Goal: Task Accomplishment & Management: Manage account settings

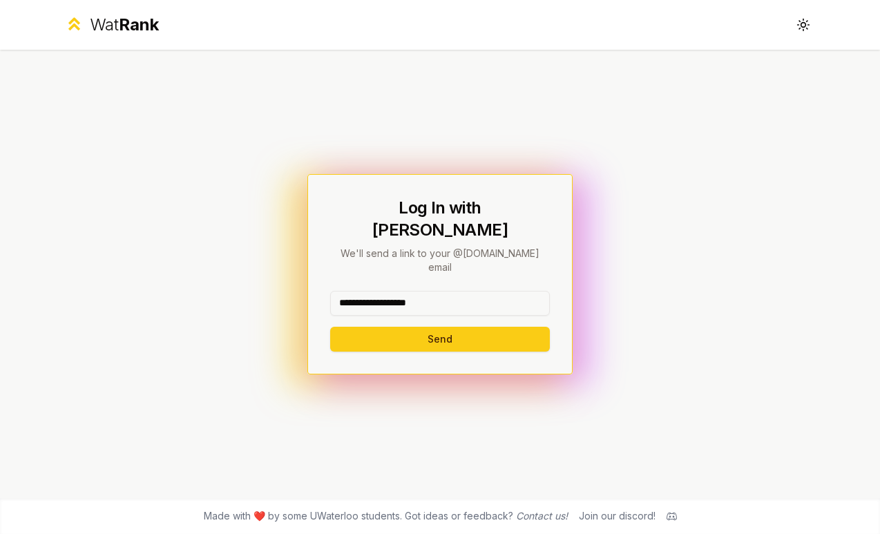
drag, startPoint x: 444, startPoint y: 285, endPoint x: 377, endPoint y: 285, distance: 67.0
click at [377, 291] on input "**********" at bounding box center [440, 303] width 220 height 25
type input "******"
click at [352, 299] on div "******" at bounding box center [440, 306] width 220 height 30
click at [352, 327] on button "Send" at bounding box center [440, 339] width 220 height 25
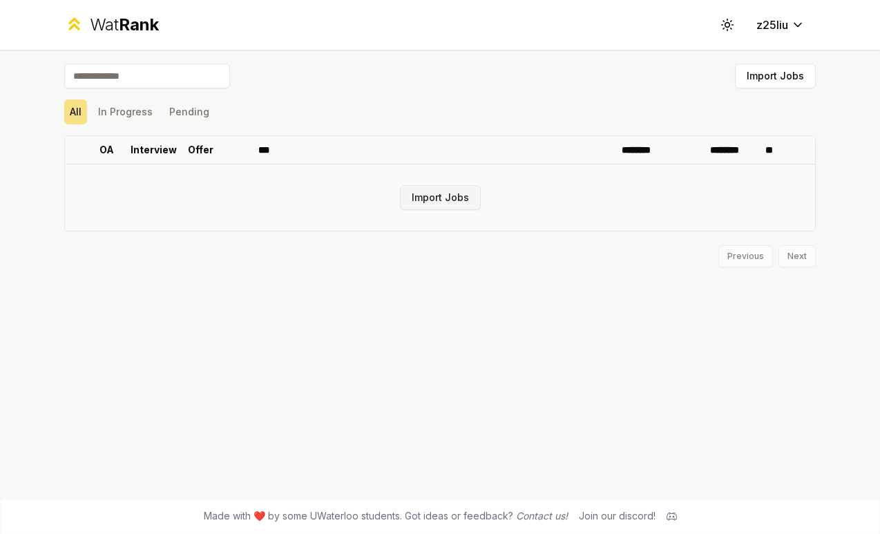
click at [421, 196] on button "Import Jobs" at bounding box center [440, 197] width 81 height 25
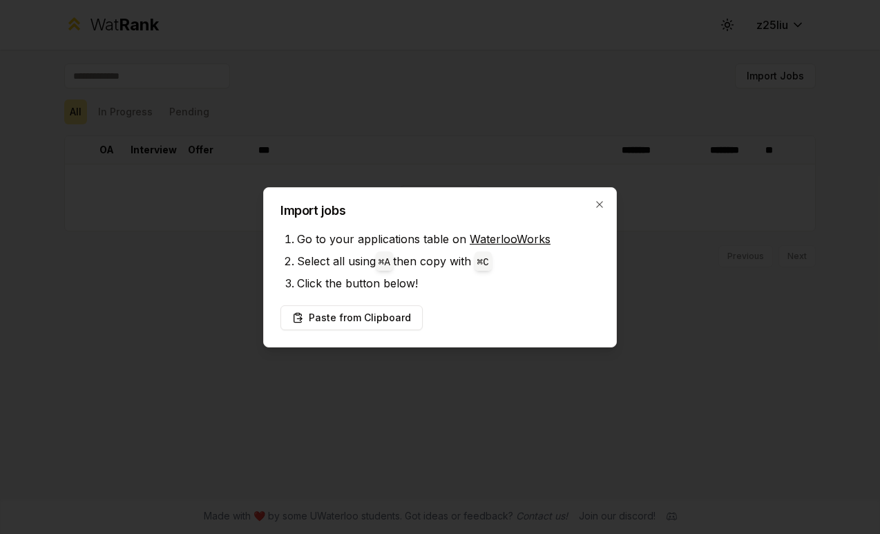
click at [415, 166] on div at bounding box center [440, 267] width 880 height 534
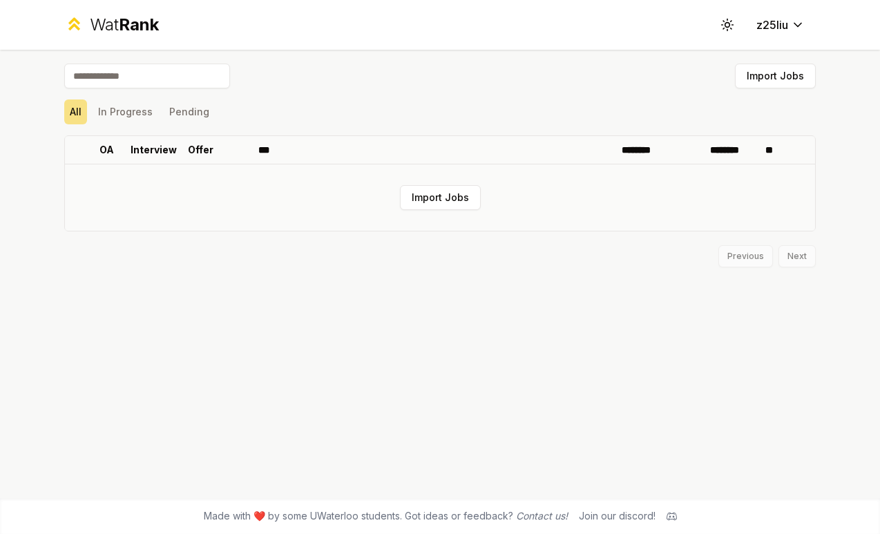
click at [357, 218] on td "Import Jobs" at bounding box center [440, 197] width 751 height 66
click at [344, 210] on td "Import Jobs" at bounding box center [440, 197] width 751 height 66
click at [428, 188] on button "Import Jobs" at bounding box center [440, 197] width 81 height 25
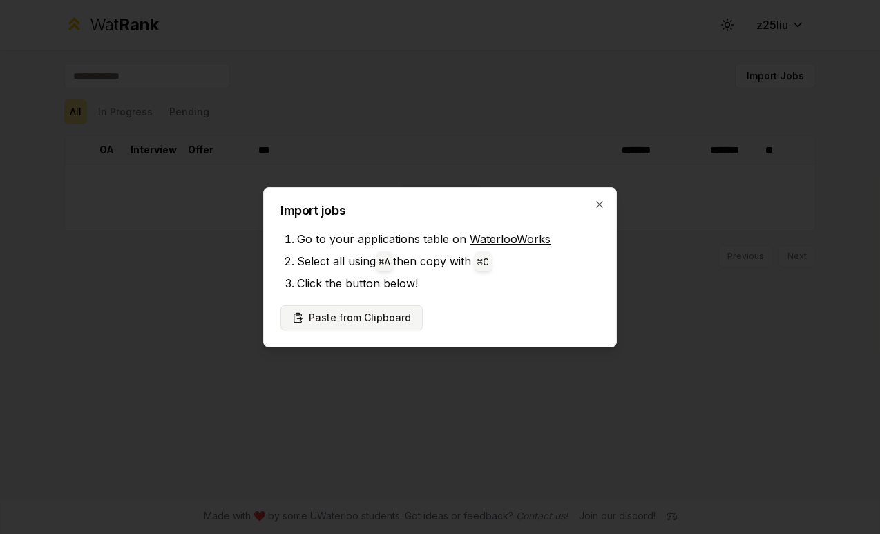
click at [375, 321] on button "Paste from Clipboard" at bounding box center [352, 317] width 142 height 25
click at [583, 144] on div at bounding box center [440, 267] width 880 height 534
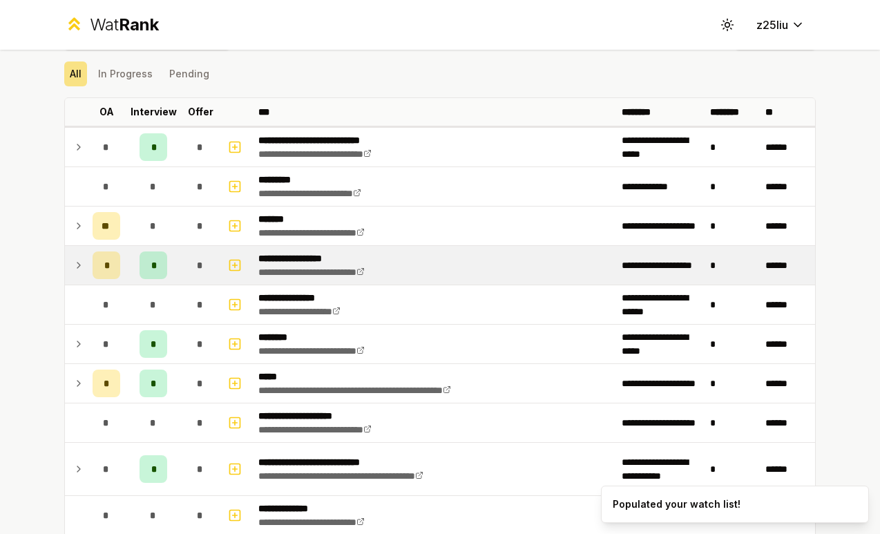
scroll to position [39, 0]
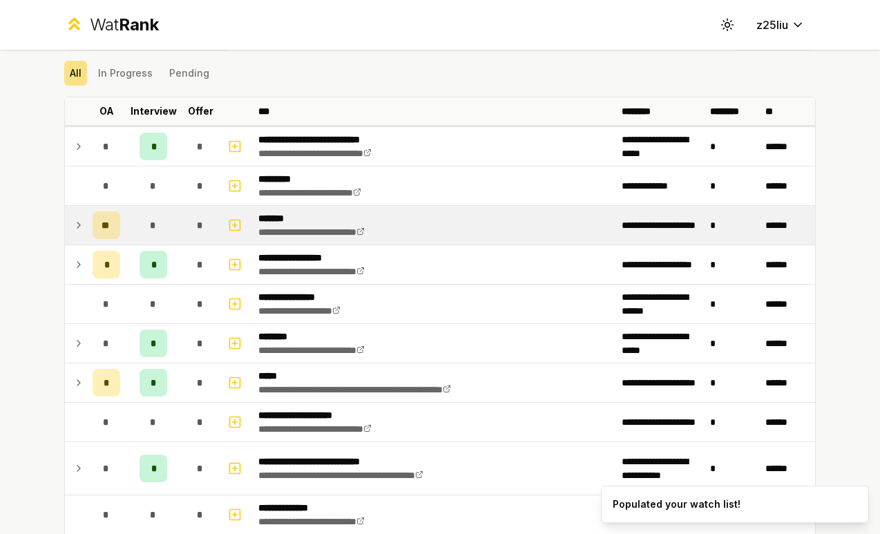
click at [120, 228] on div "**" at bounding box center [107, 225] width 28 height 28
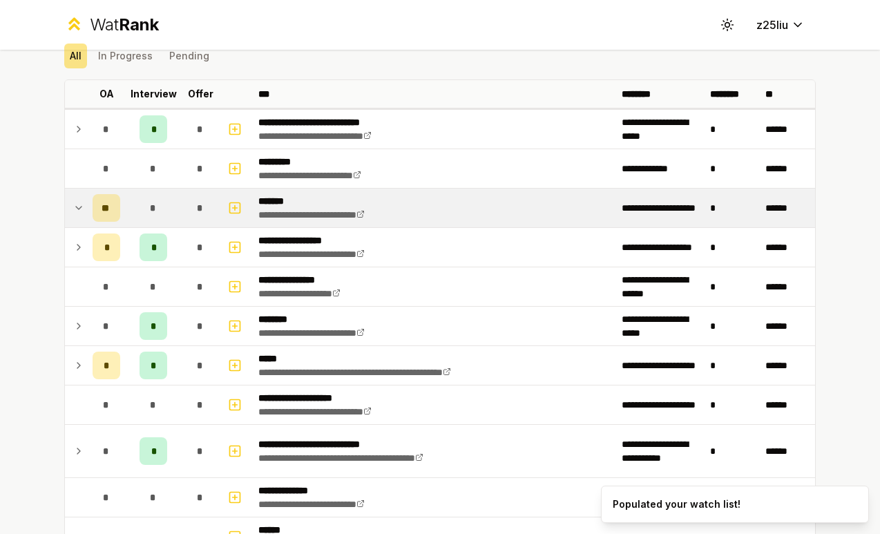
scroll to position [59, 0]
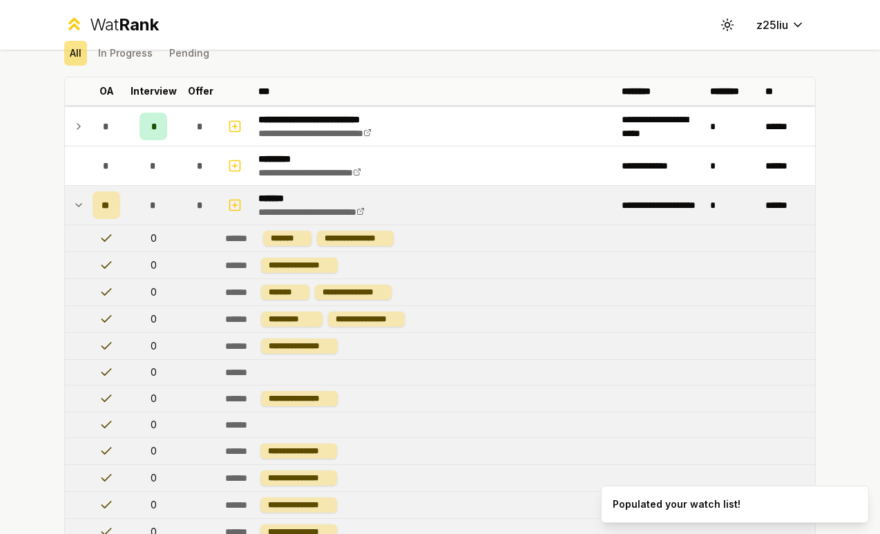
click at [82, 201] on icon at bounding box center [78, 205] width 11 height 17
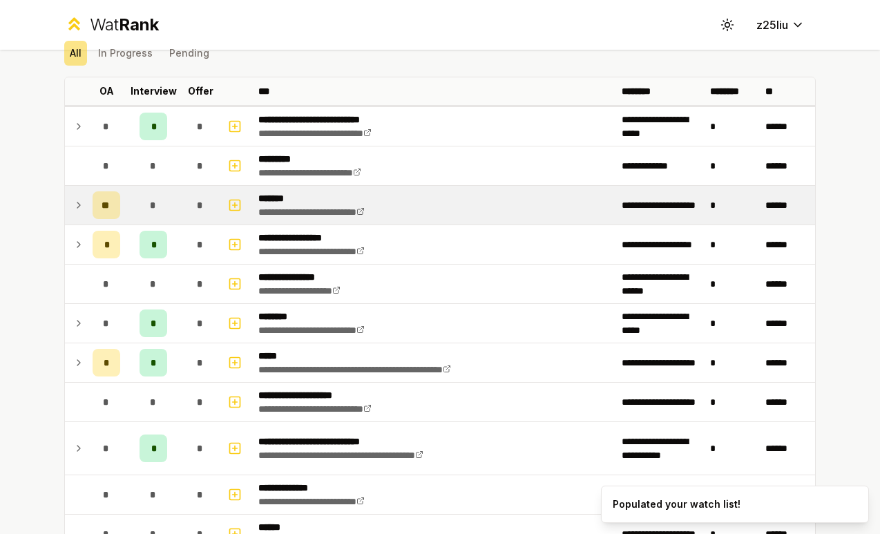
click at [82, 201] on icon at bounding box center [78, 205] width 11 height 17
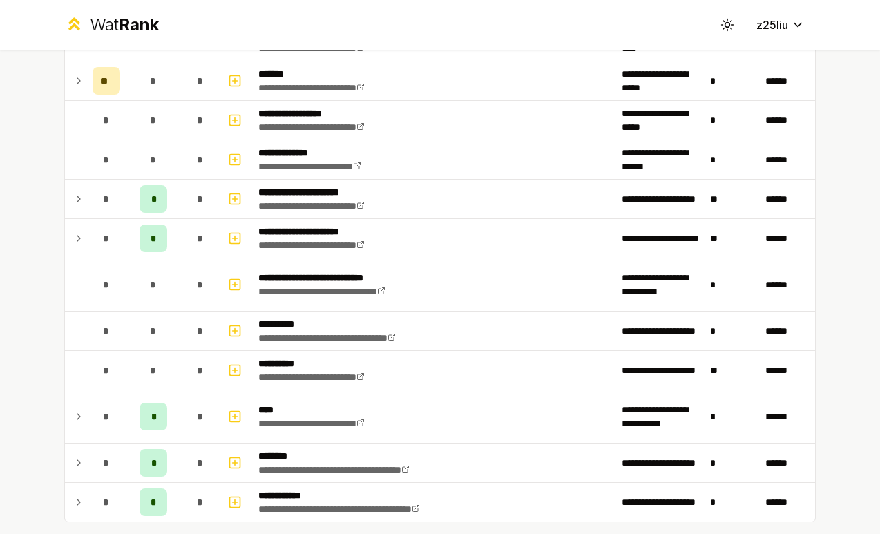
scroll to position [1527, 0]
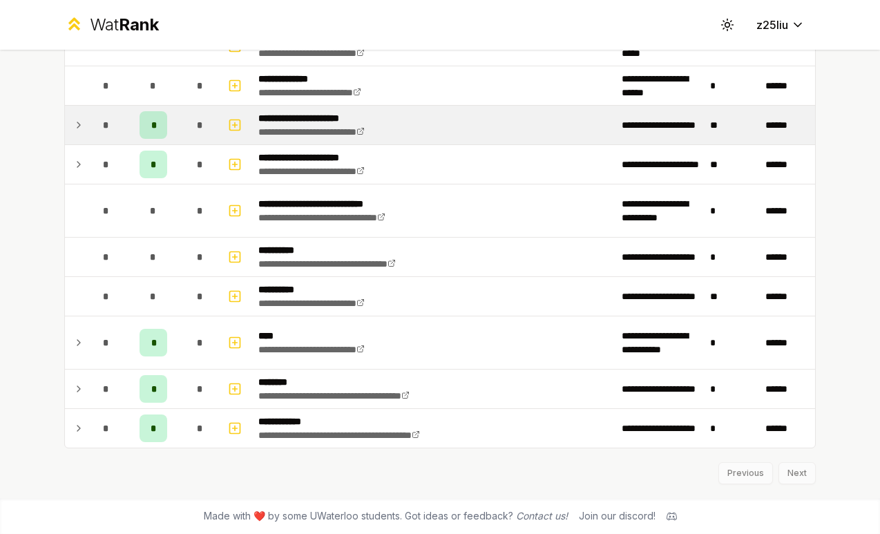
click at [91, 143] on td "*" at bounding box center [106, 125] width 39 height 39
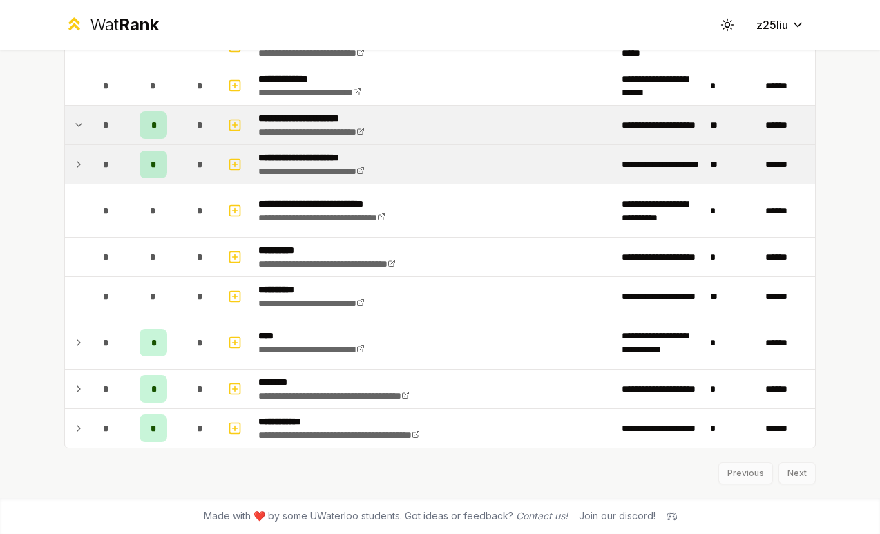
click at [84, 168] on icon at bounding box center [78, 164] width 11 height 17
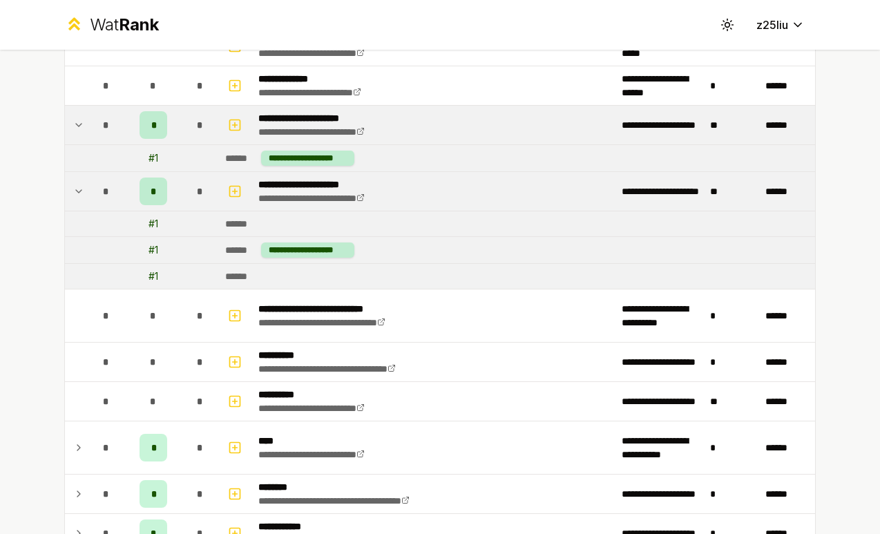
click at [84, 176] on td at bounding box center [76, 191] width 22 height 39
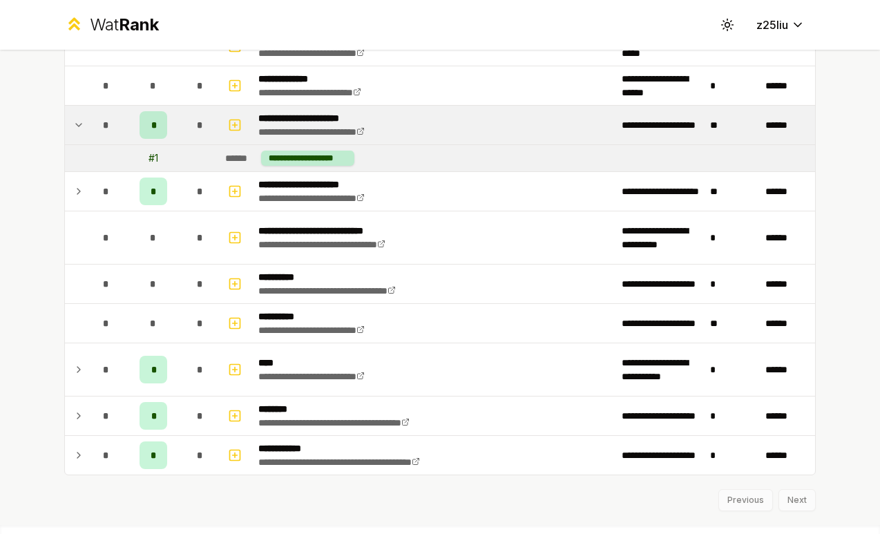
click at [77, 129] on icon at bounding box center [78, 125] width 11 height 17
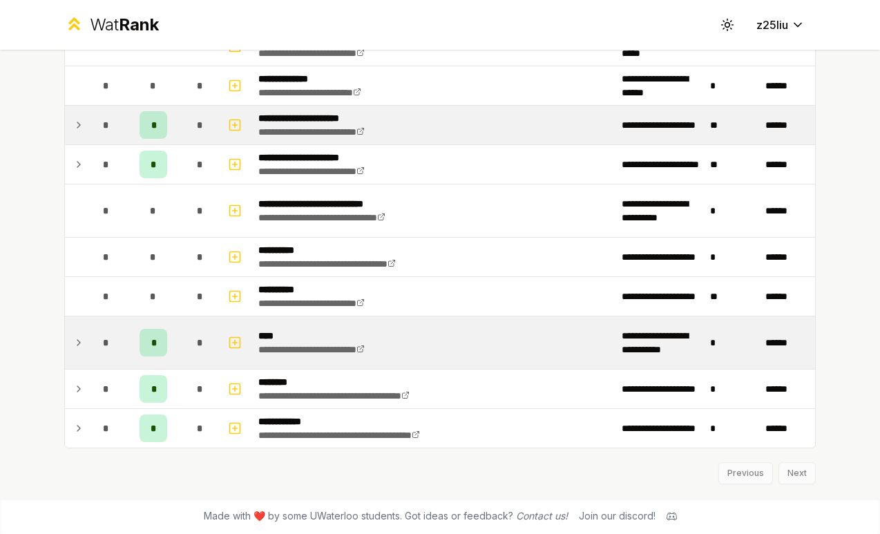
click at [84, 350] on icon at bounding box center [78, 343] width 11 height 17
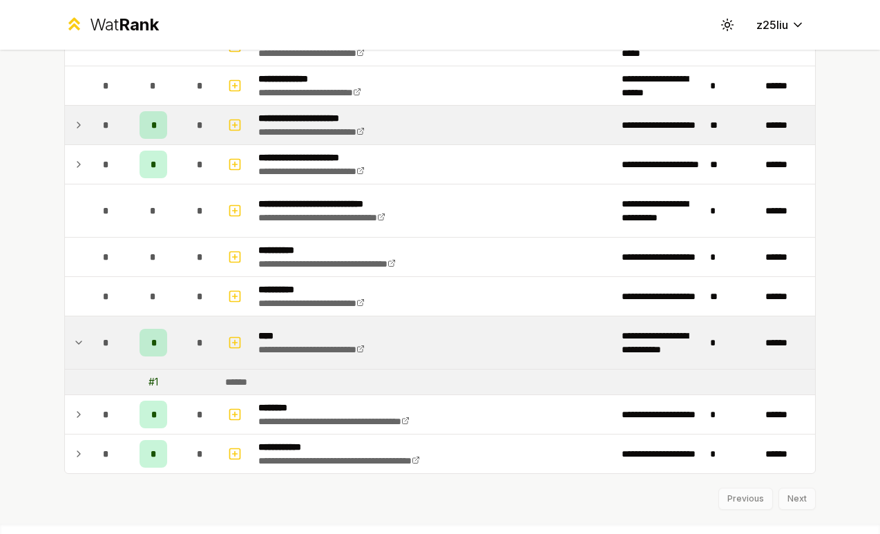
click at [76, 346] on icon at bounding box center [78, 343] width 11 height 17
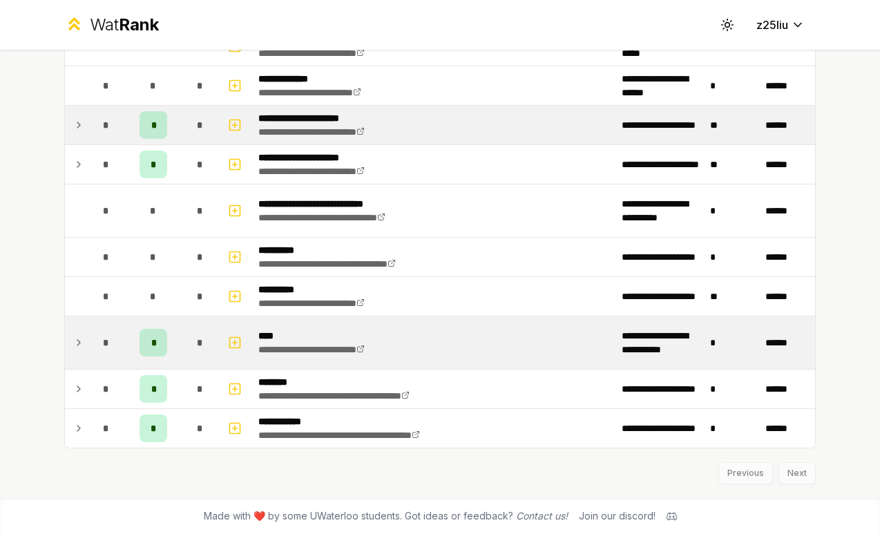
click at [76, 346] on icon at bounding box center [78, 343] width 11 height 17
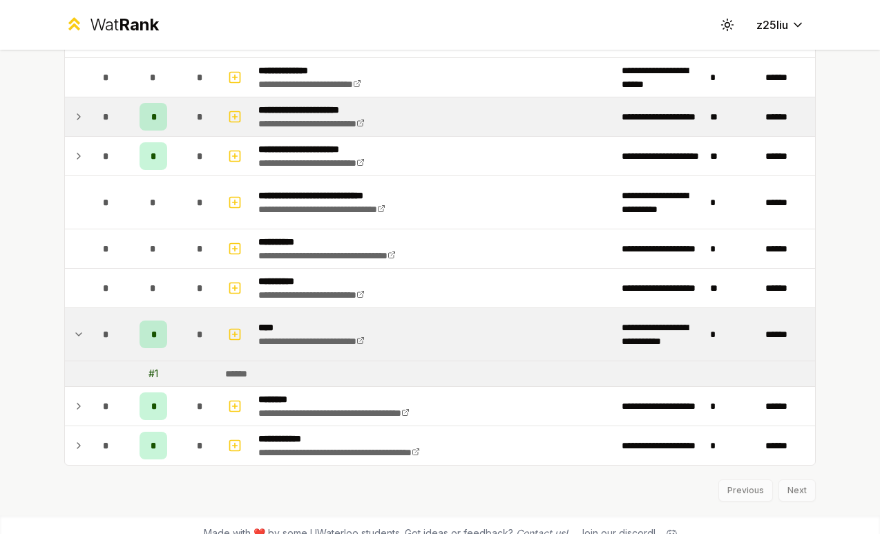
scroll to position [1537, 0]
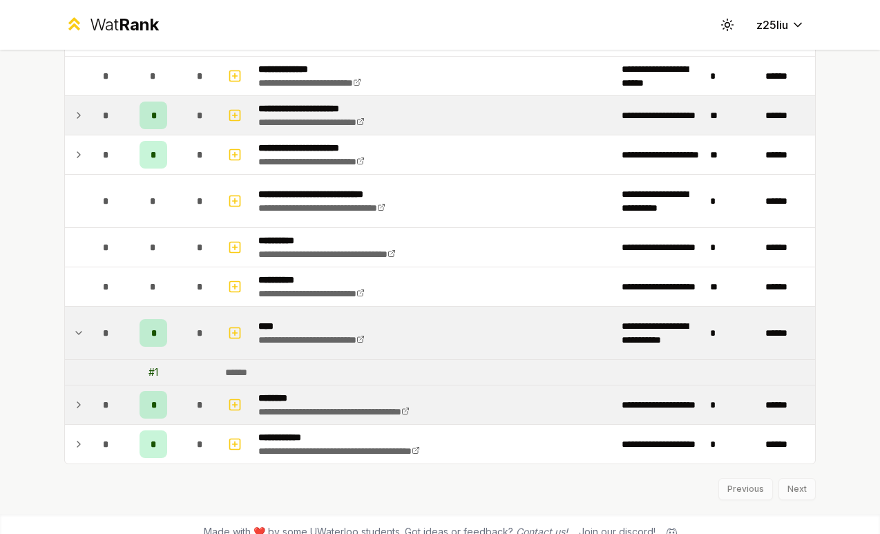
click at [71, 413] on td at bounding box center [76, 405] width 22 height 39
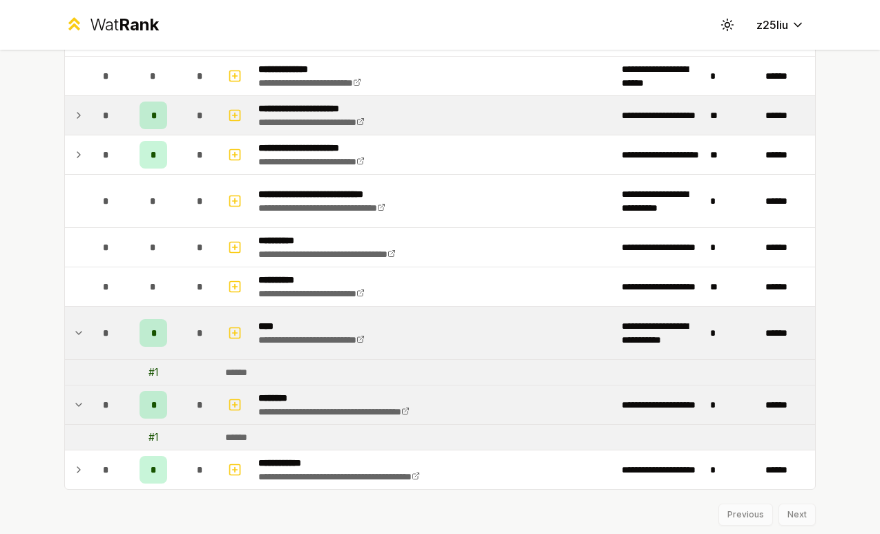
click at [82, 404] on icon at bounding box center [78, 405] width 11 height 17
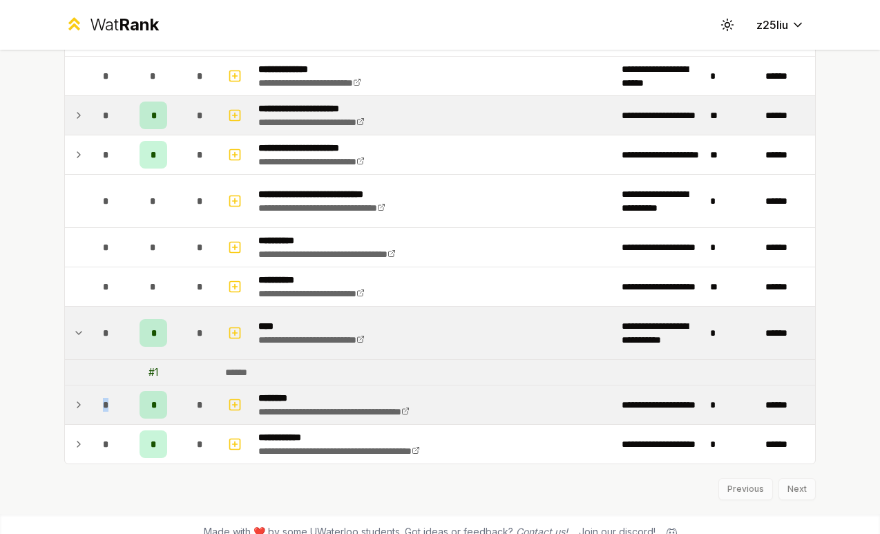
click at [82, 404] on icon at bounding box center [78, 405] width 11 height 17
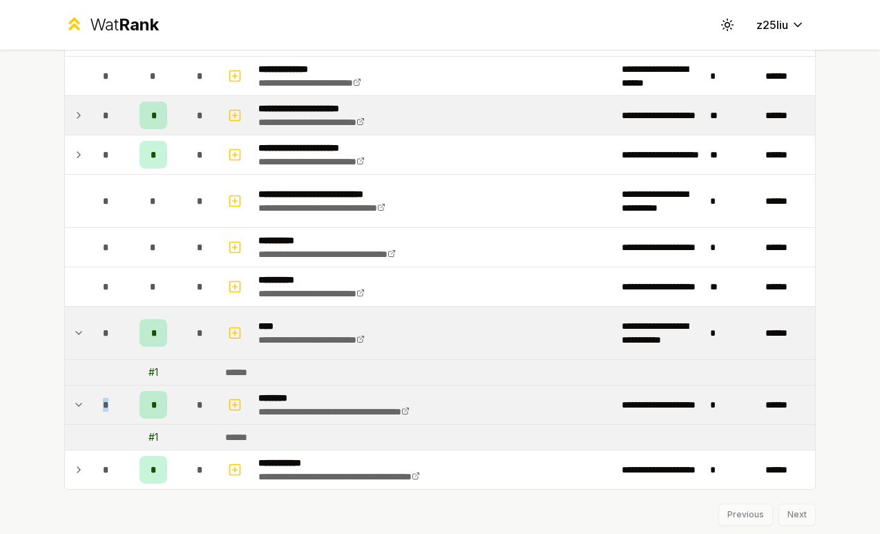
scroll to position [1579, 0]
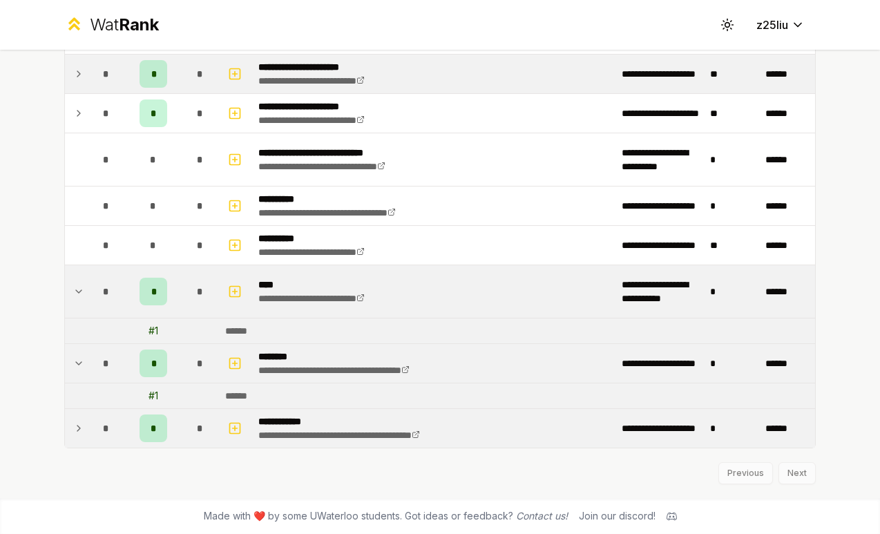
click at [74, 437] on td at bounding box center [76, 428] width 22 height 39
click at [82, 433] on icon at bounding box center [78, 428] width 11 height 17
click at [80, 418] on td at bounding box center [76, 428] width 22 height 39
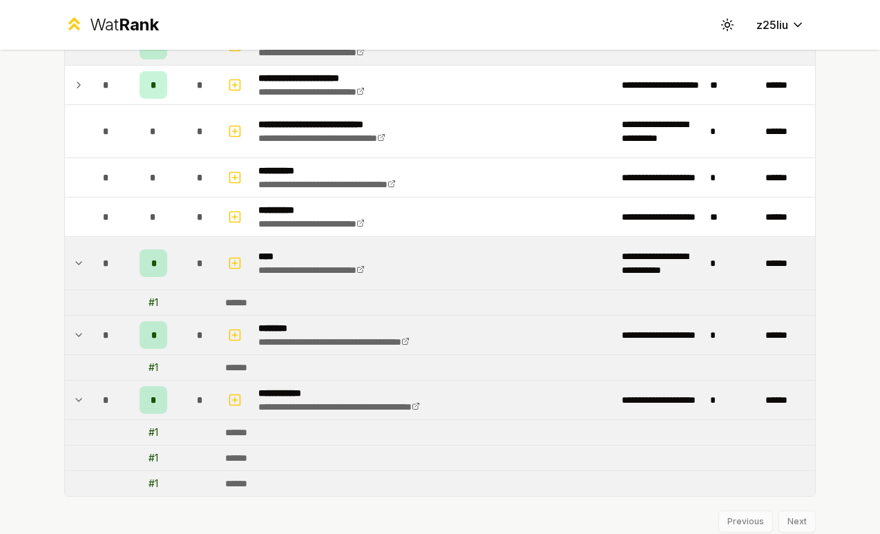
scroll to position [1655, 0]
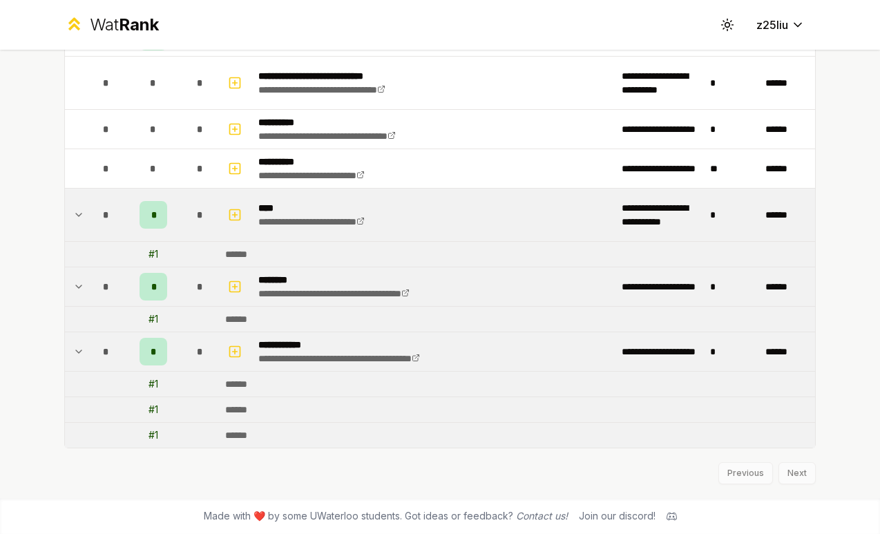
click at [72, 341] on td at bounding box center [76, 351] width 22 height 39
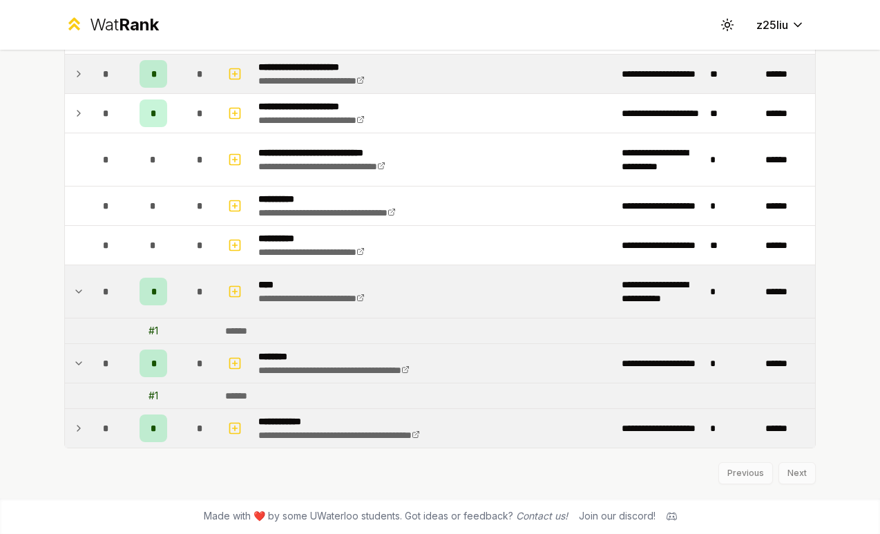
scroll to position [1579, 0]
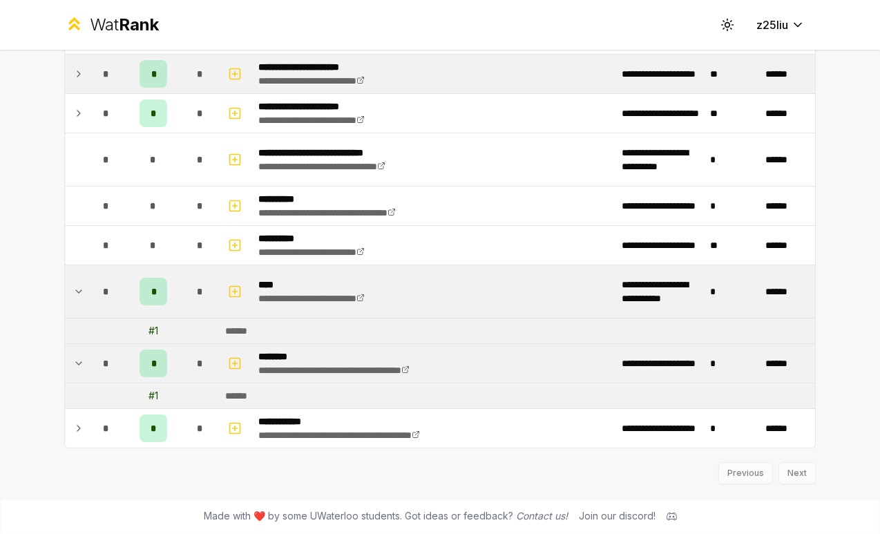
click at [81, 369] on icon at bounding box center [78, 363] width 11 height 17
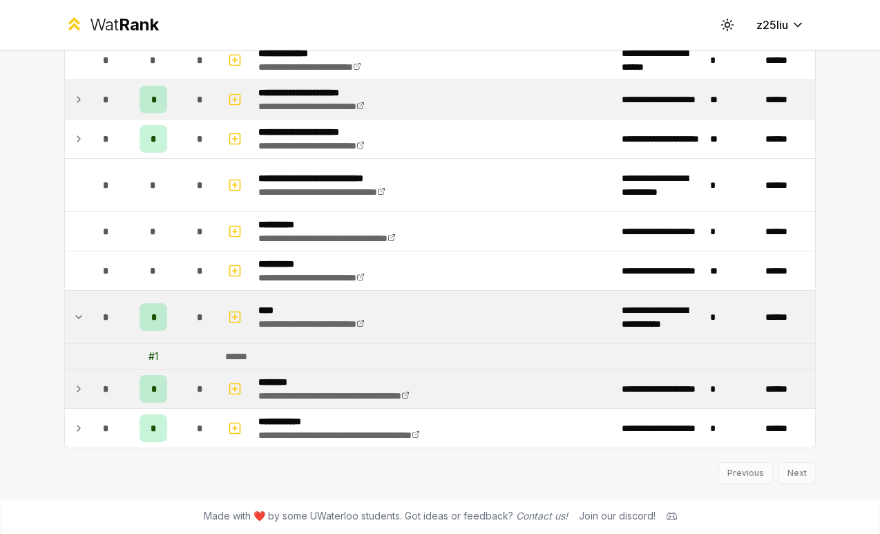
click at [82, 333] on td at bounding box center [76, 317] width 22 height 53
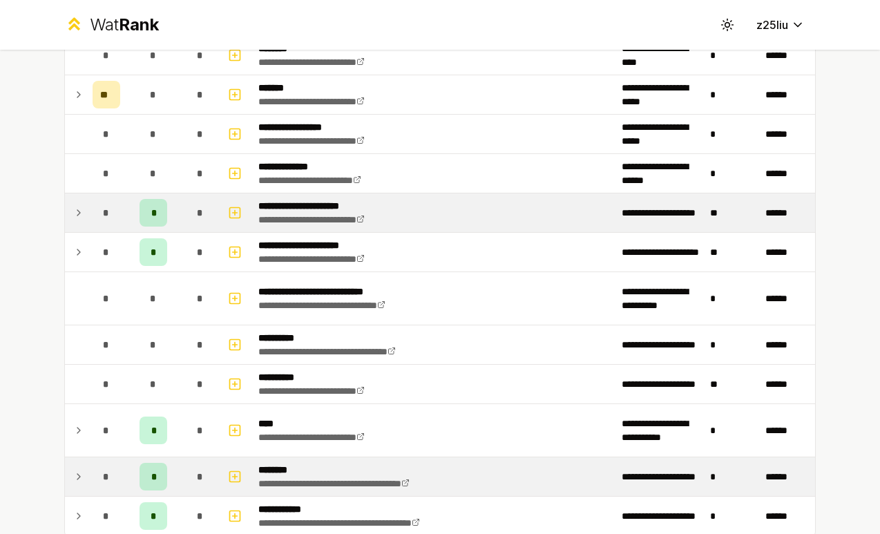
scroll to position [1395, 0]
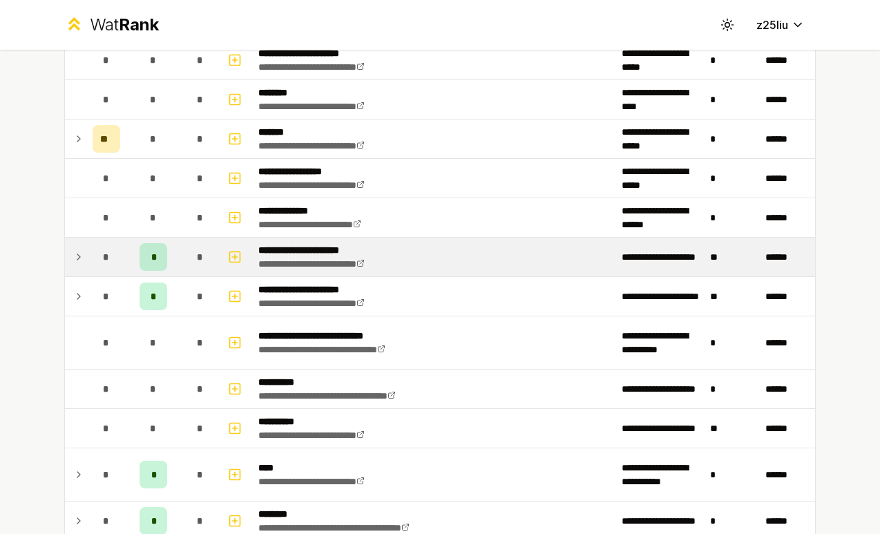
click at [73, 294] on icon at bounding box center [78, 296] width 11 height 17
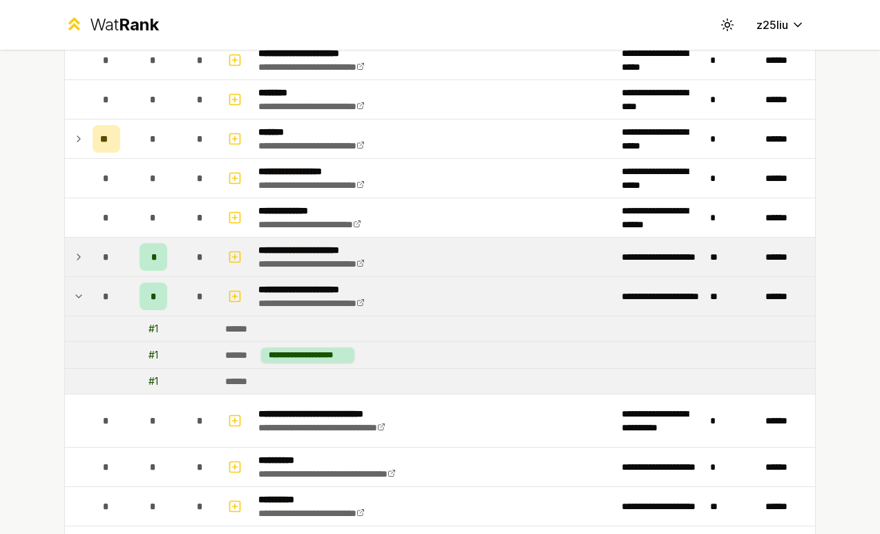
click at [73, 294] on icon at bounding box center [78, 296] width 11 height 17
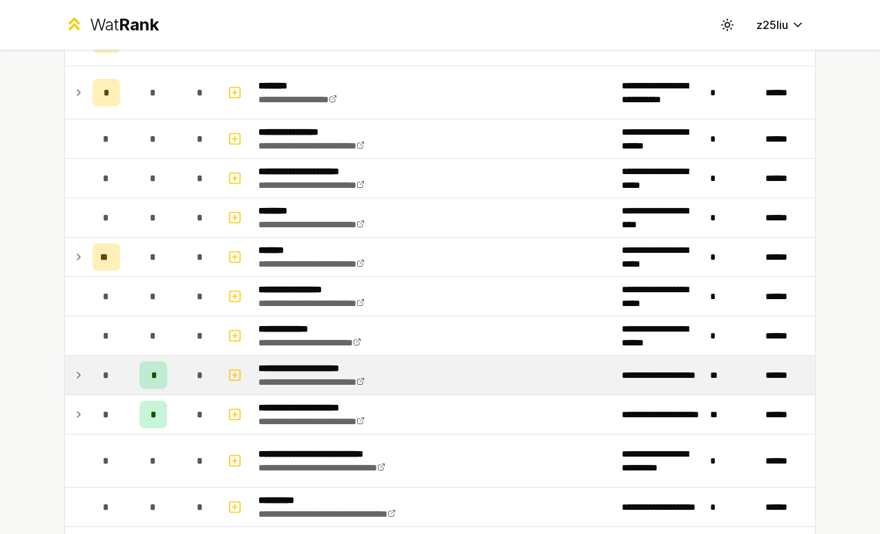
scroll to position [1258, 0]
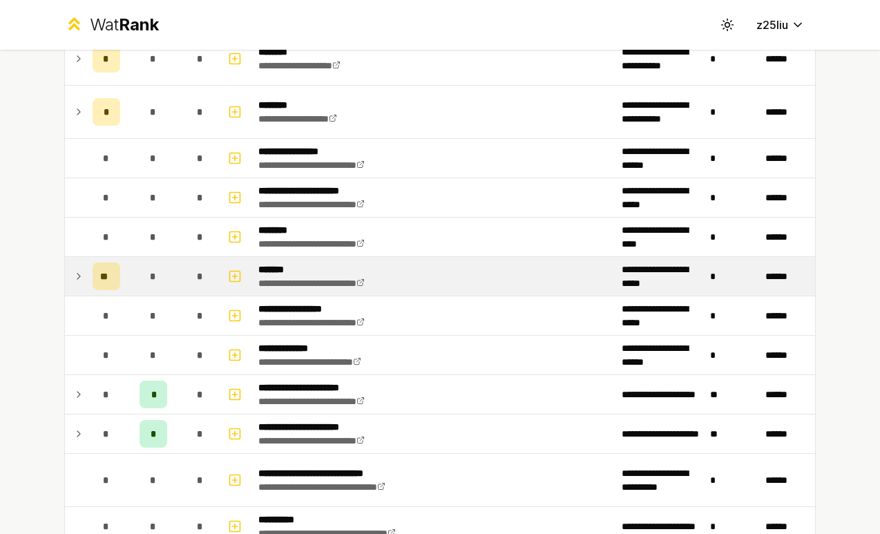
click at [78, 279] on icon at bounding box center [78, 276] width 11 height 17
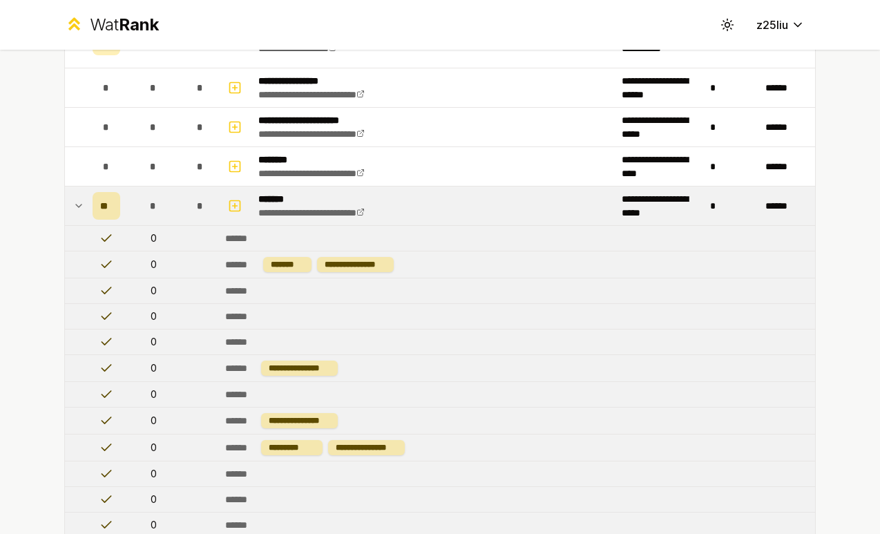
scroll to position [1209, 0]
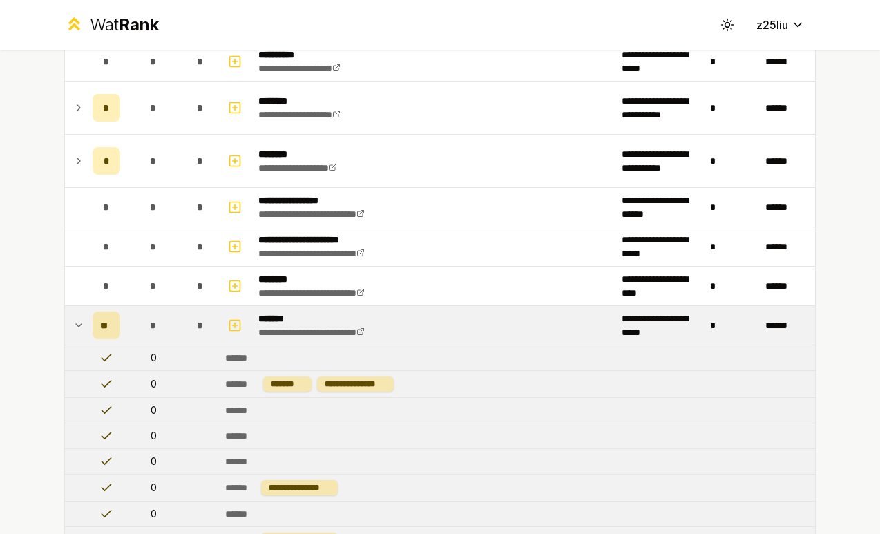
click at [74, 319] on icon at bounding box center [78, 325] width 11 height 17
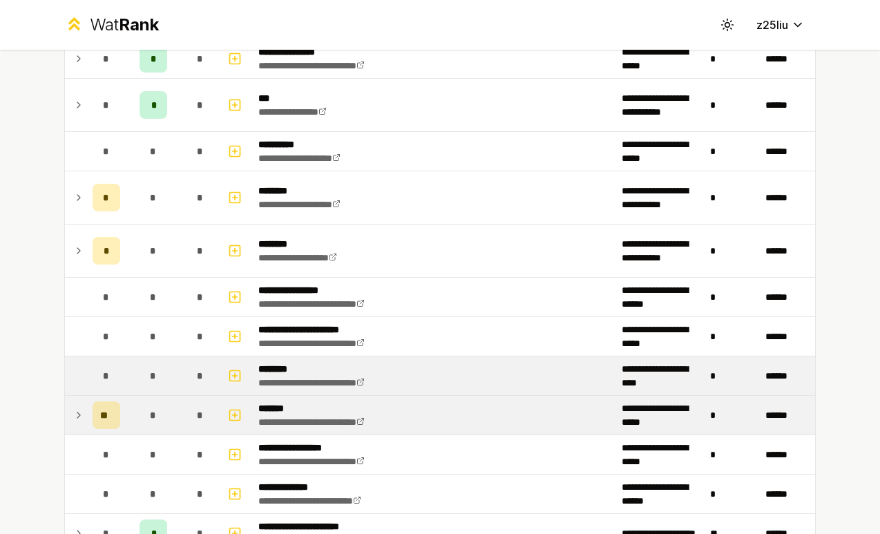
scroll to position [1082, 0]
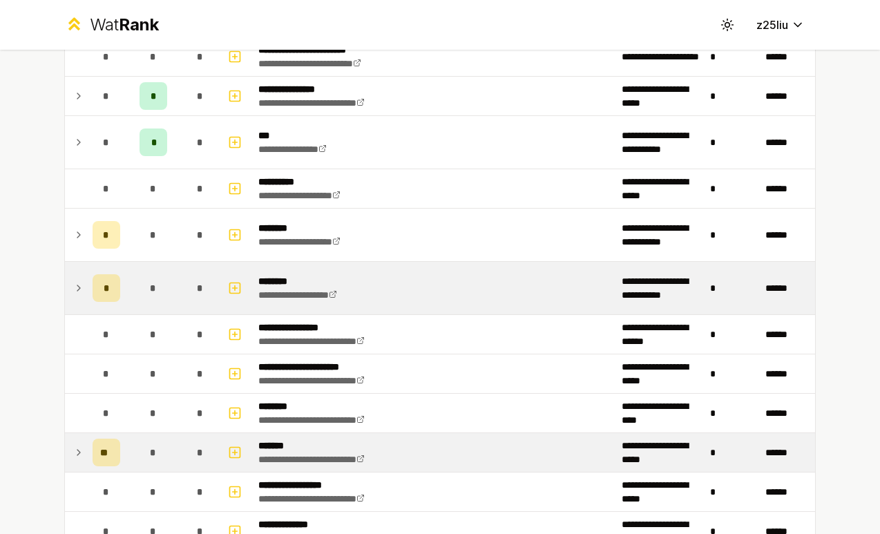
click at [78, 283] on icon at bounding box center [78, 288] width 11 height 17
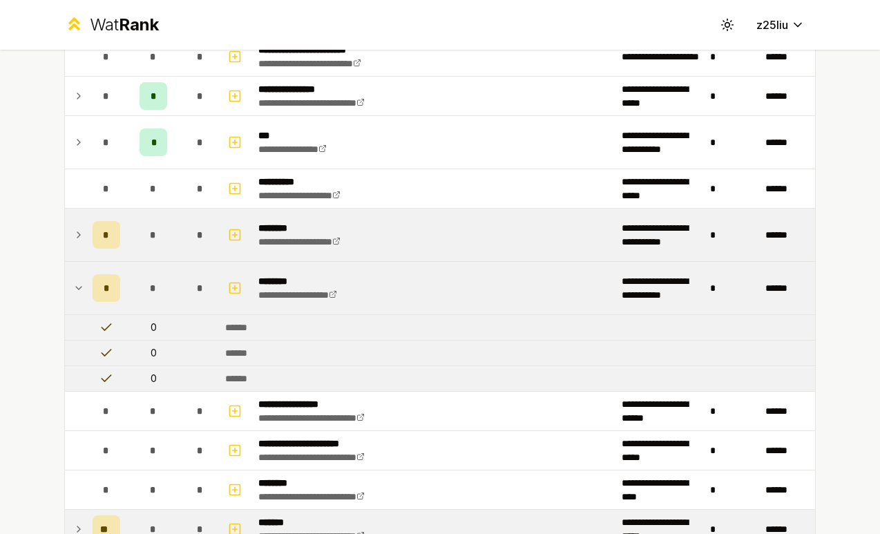
click at [75, 251] on td at bounding box center [76, 235] width 22 height 53
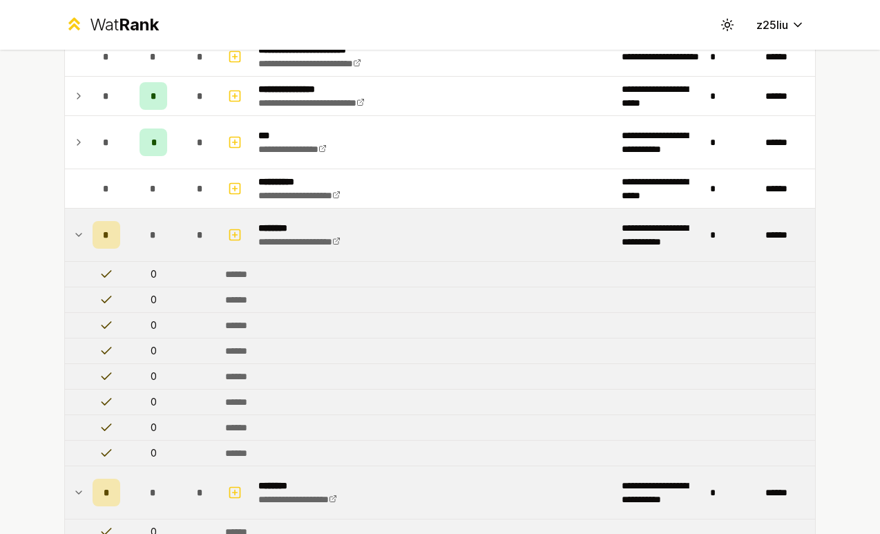
click at [75, 245] on td at bounding box center [76, 235] width 22 height 53
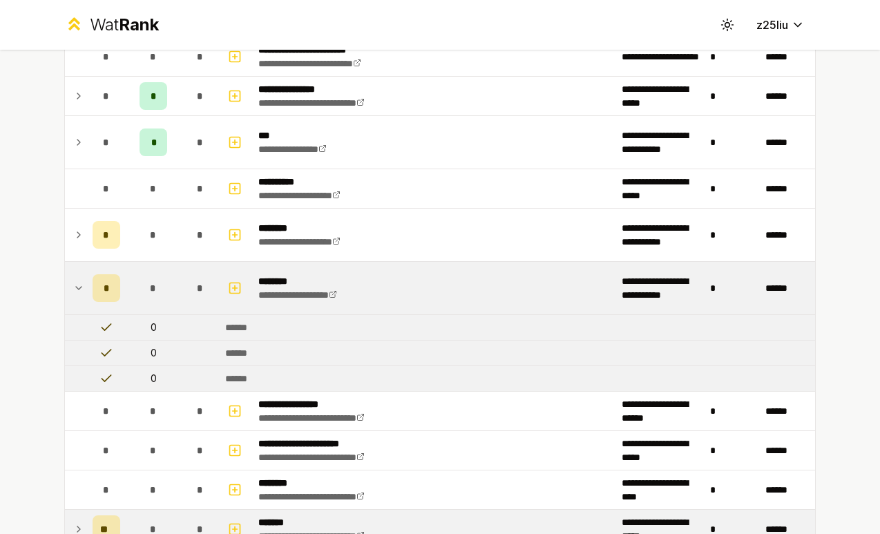
click at [84, 291] on td at bounding box center [76, 288] width 22 height 53
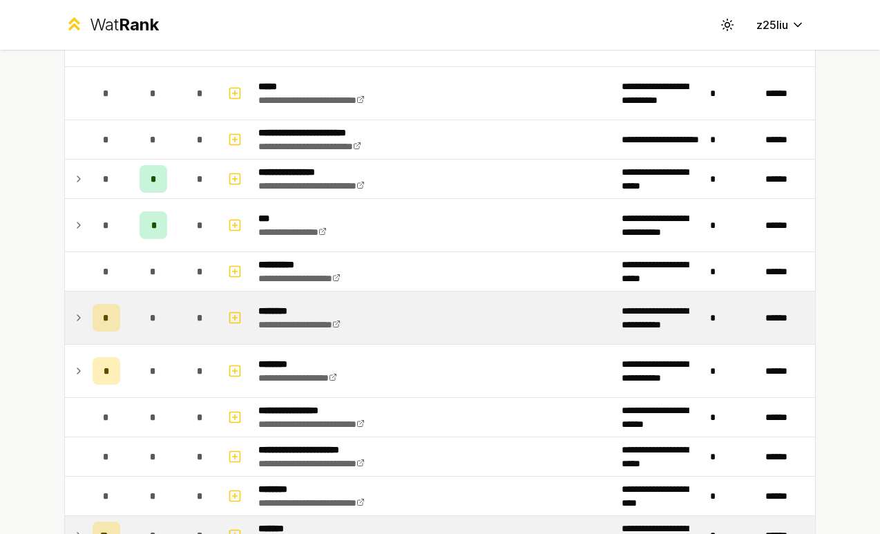
scroll to position [962, 0]
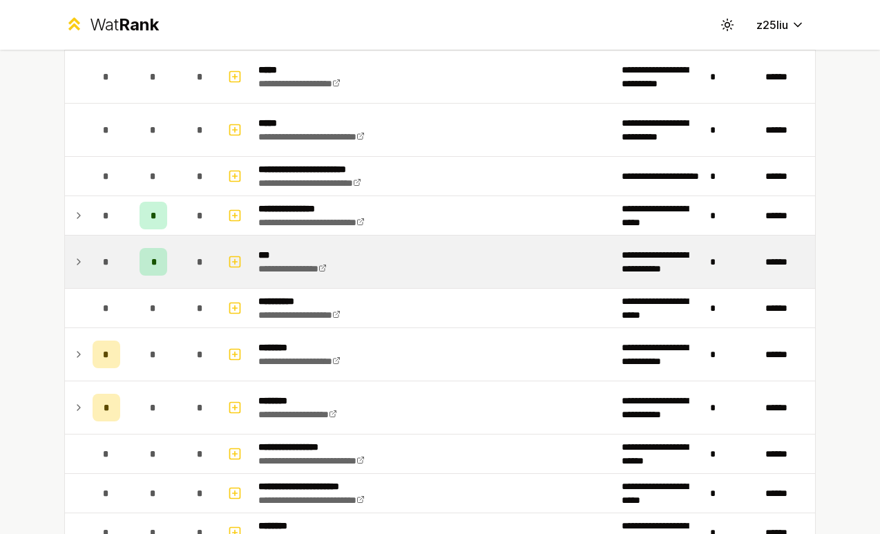
click at [86, 262] on td at bounding box center [76, 262] width 22 height 53
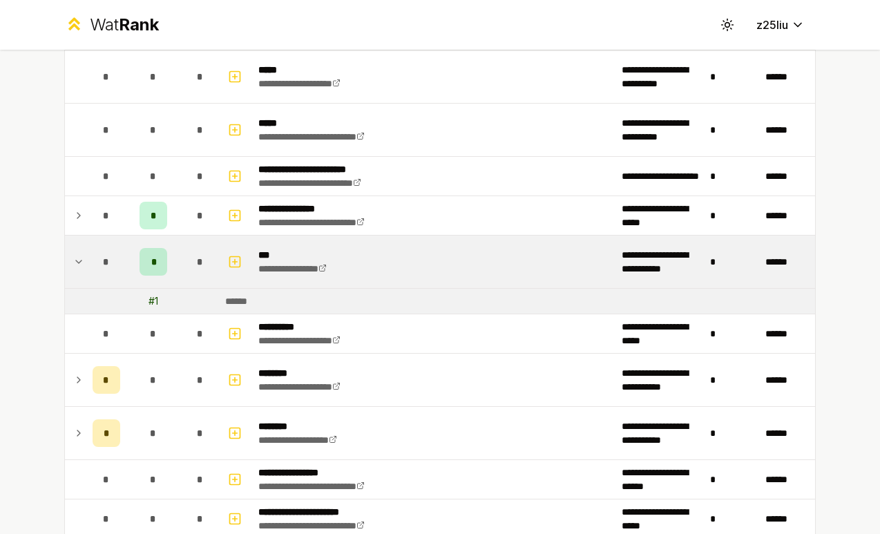
click at [84, 265] on icon at bounding box center [78, 262] width 11 height 17
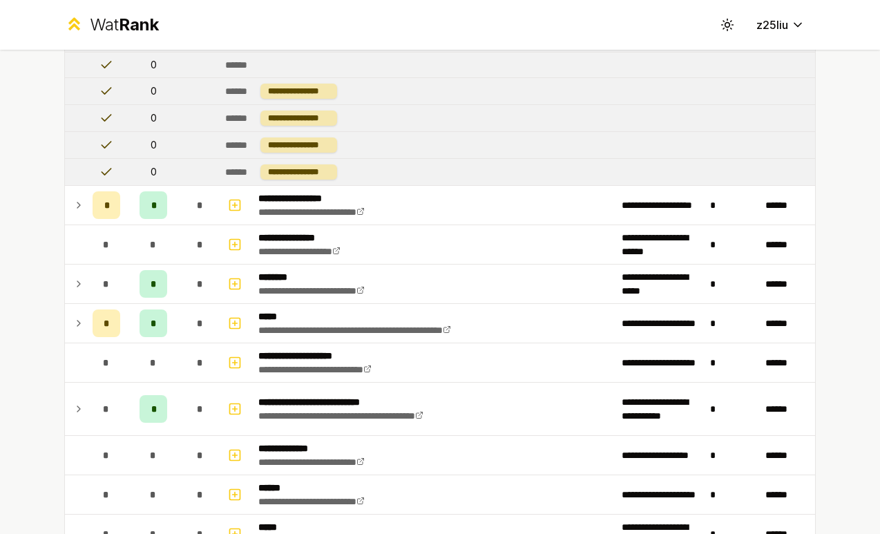
scroll to position [420, 0]
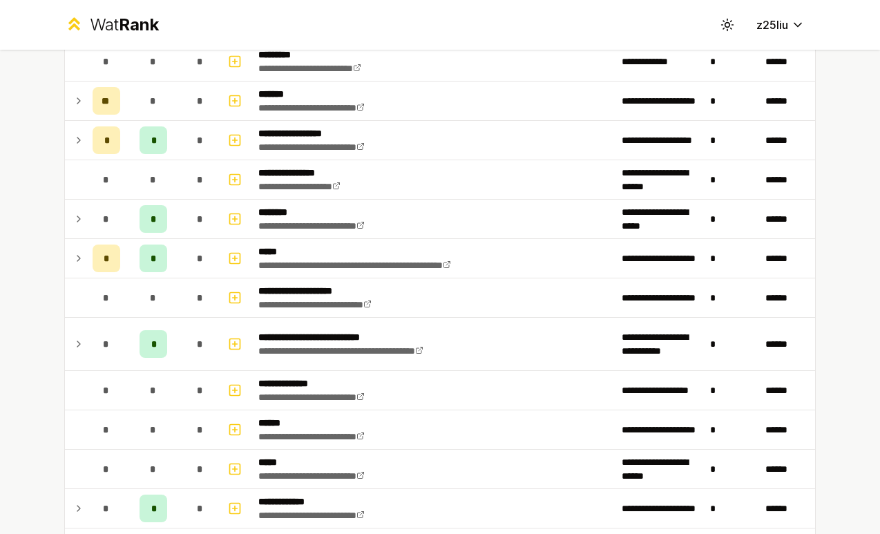
scroll to position [109, 0]
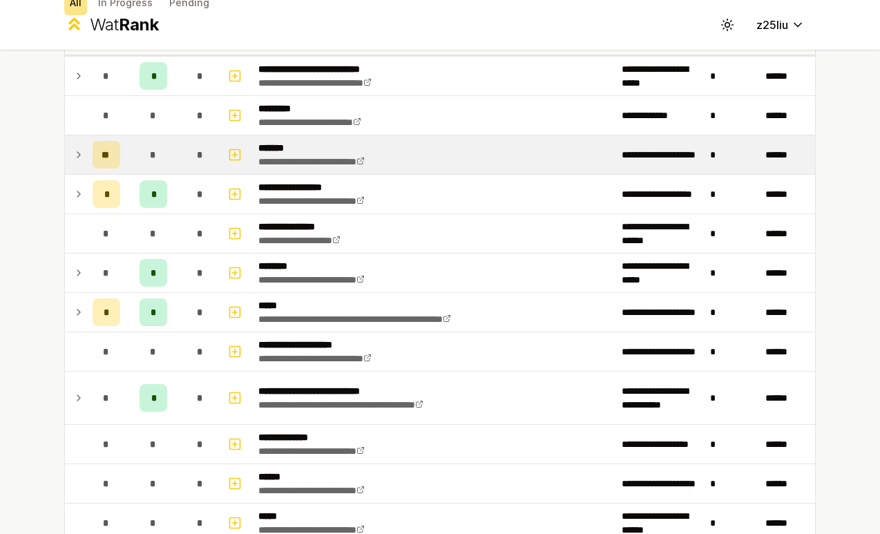
click at [167, 160] on div "*" at bounding box center [154, 155] width 28 height 28
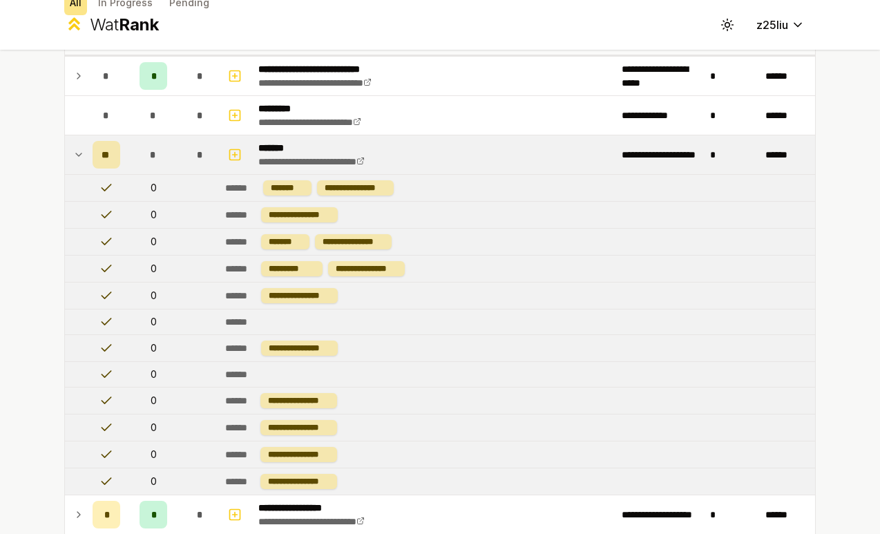
click at [68, 156] on td at bounding box center [76, 154] width 22 height 39
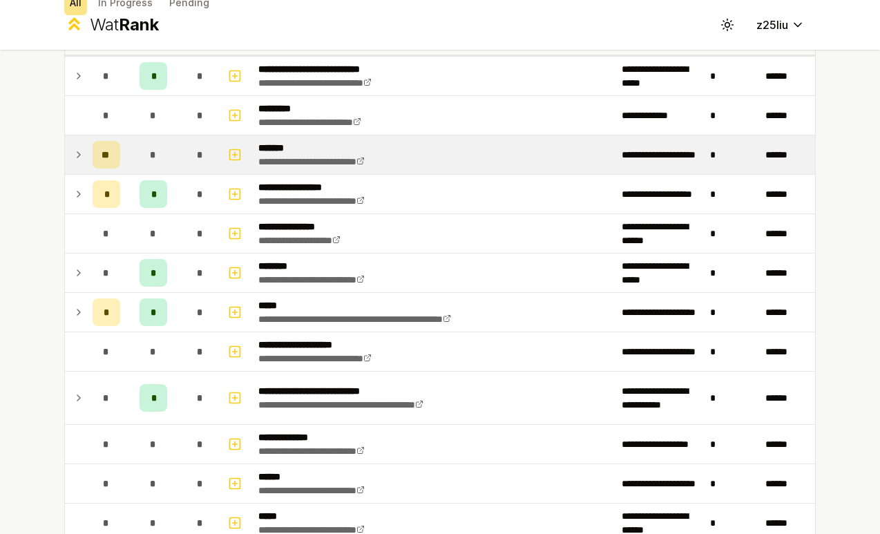
click at [68, 156] on td at bounding box center [76, 154] width 22 height 39
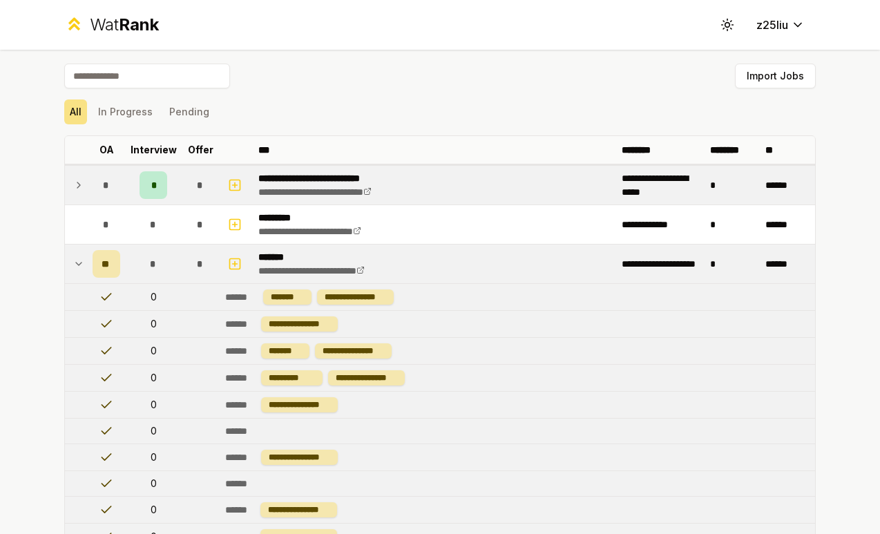
scroll to position [9, 0]
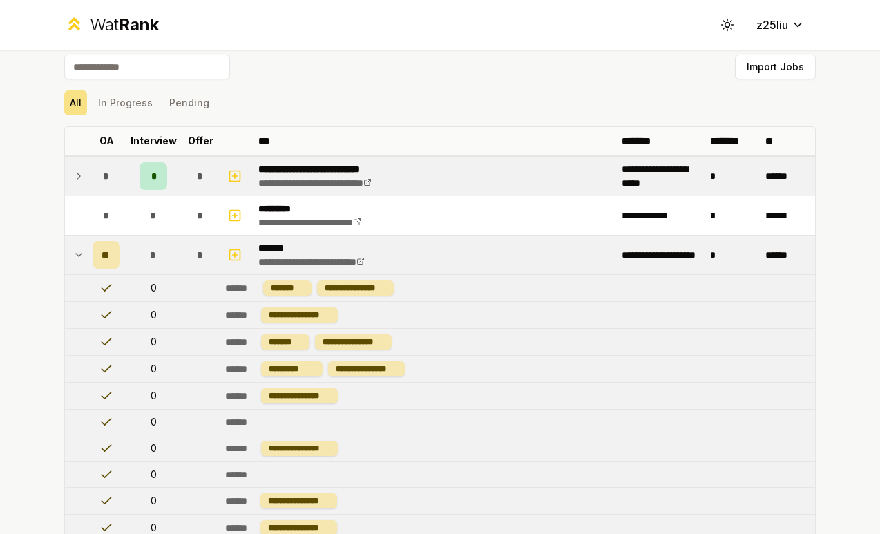
click at [76, 192] on td at bounding box center [76, 176] width 22 height 39
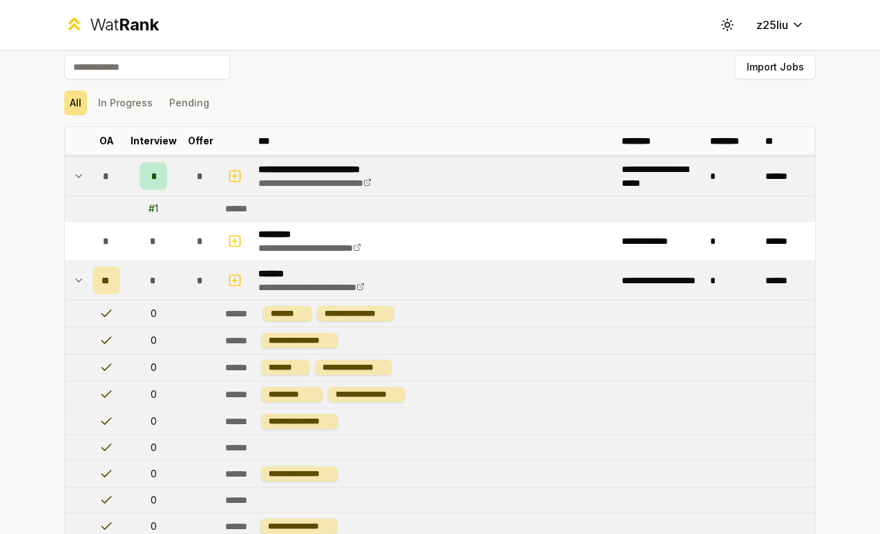
click at [73, 217] on td at bounding box center [76, 208] width 22 height 25
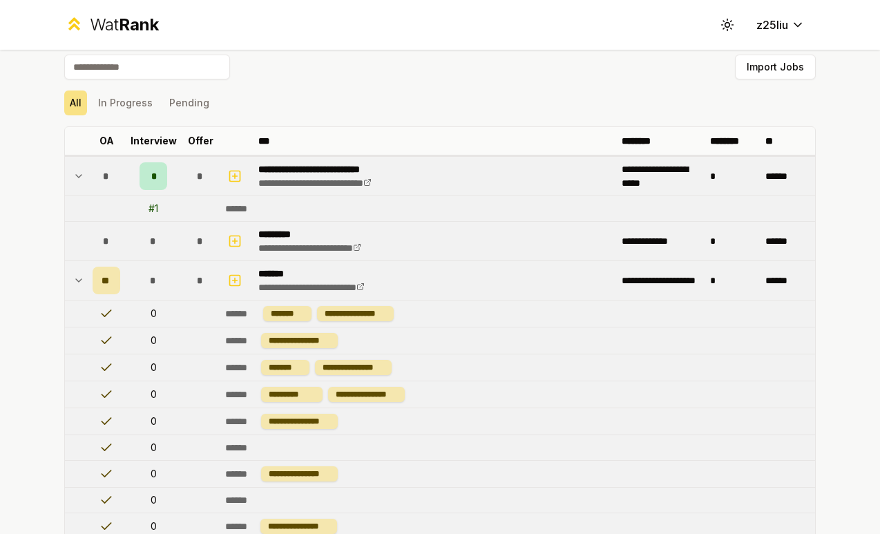
click at [91, 238] on td "*" at bounding box center [106, 241] width 39 height 39
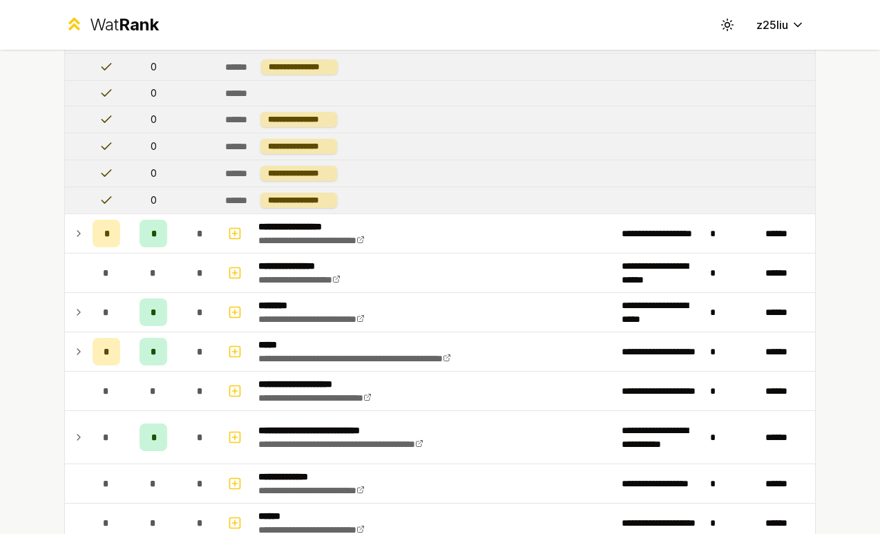
scroll to position [437, 0]
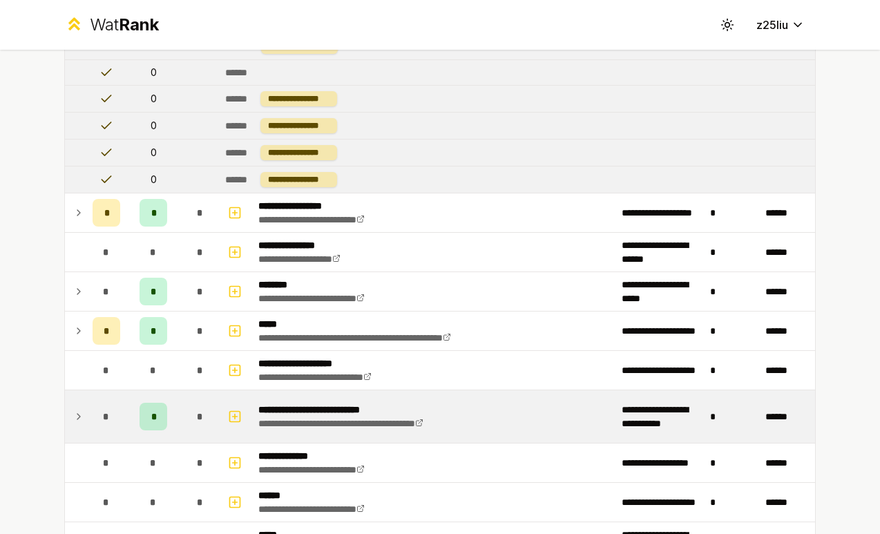
click at [97, 428] on div "*" at bounding box center [107, 417] width 28 height 28
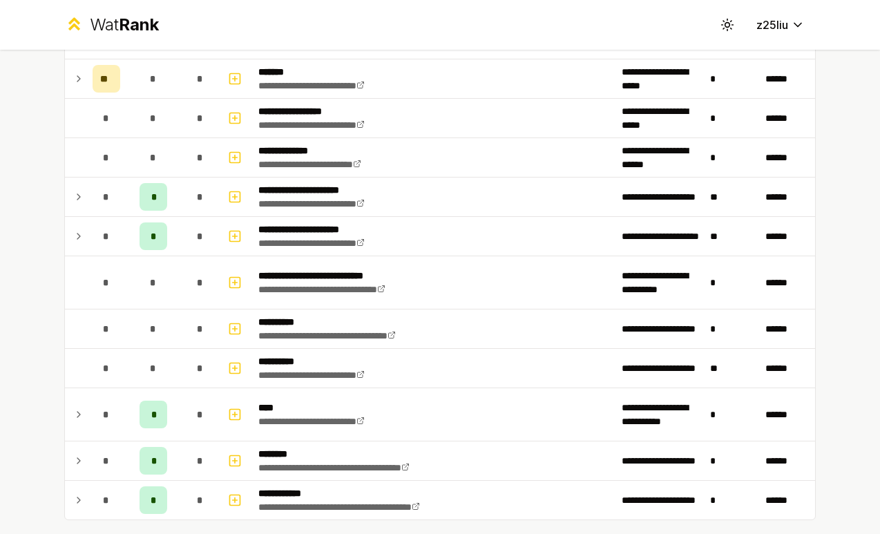
scroll to position [1579, 0]
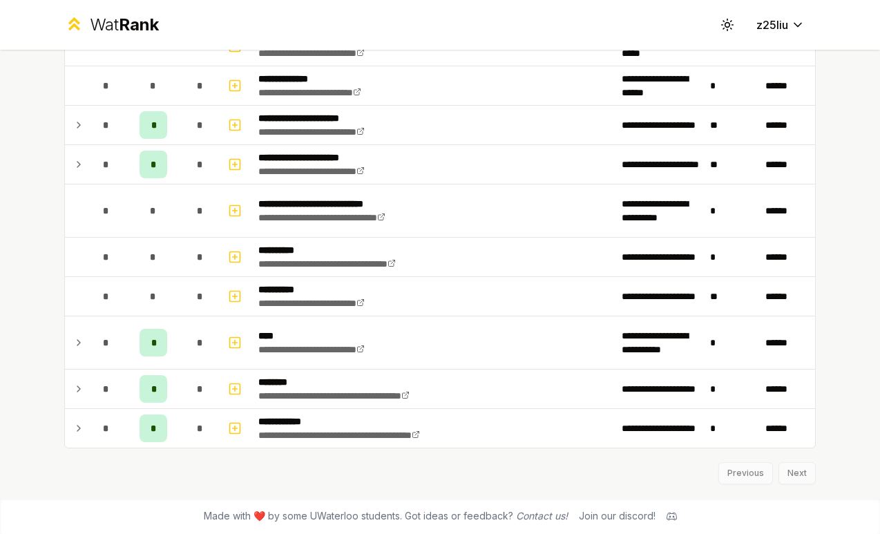
click at [481, 218] on td "**********" at bounding box center [435, 211] width 364 height 53
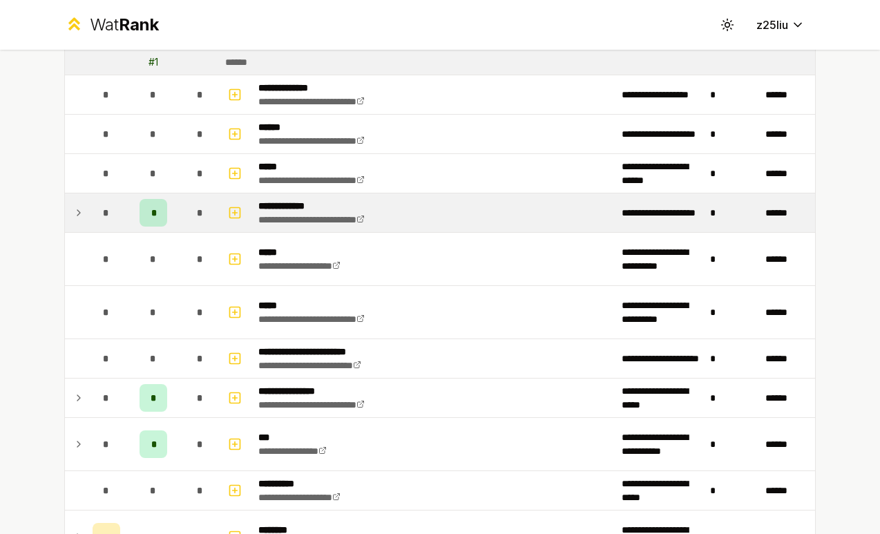
scroll to position [1515, 0]
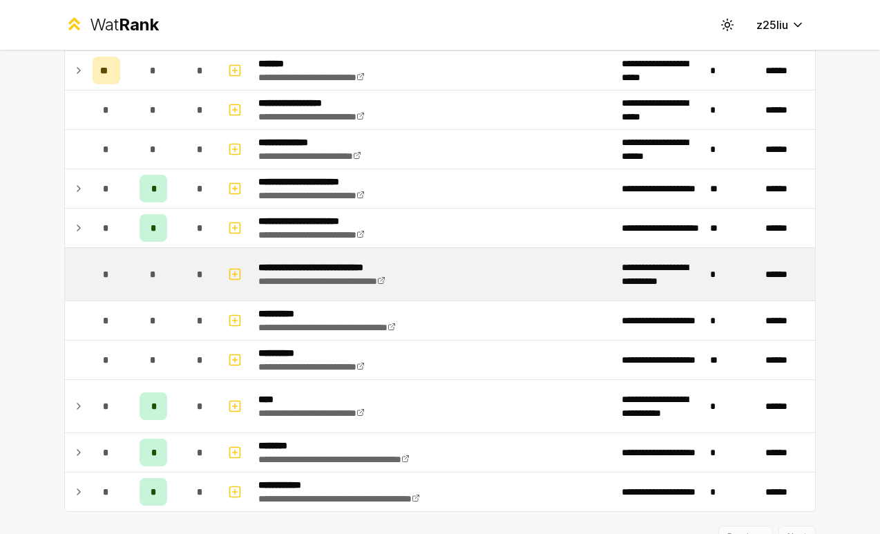
click at [426, 260] on td "**********" at bounding box center [435, 274] width 364 height 53
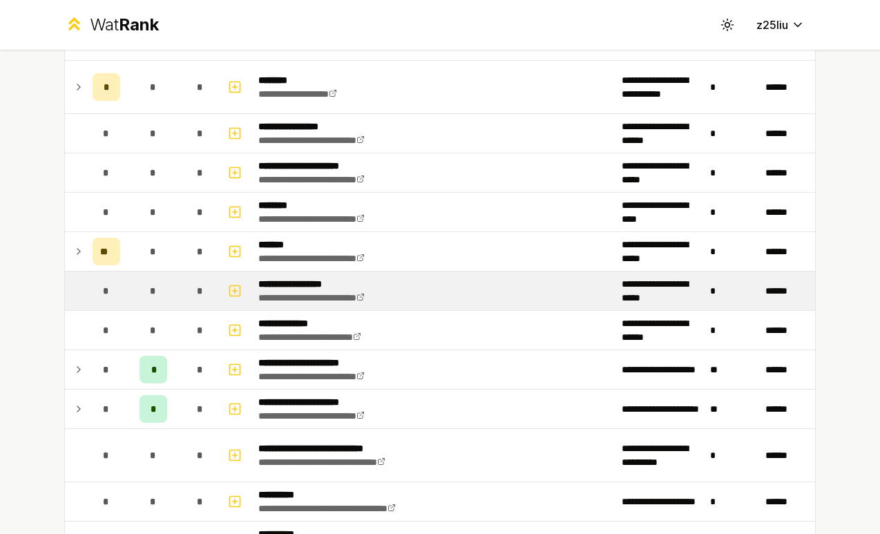
scroll to position [1495, 0]
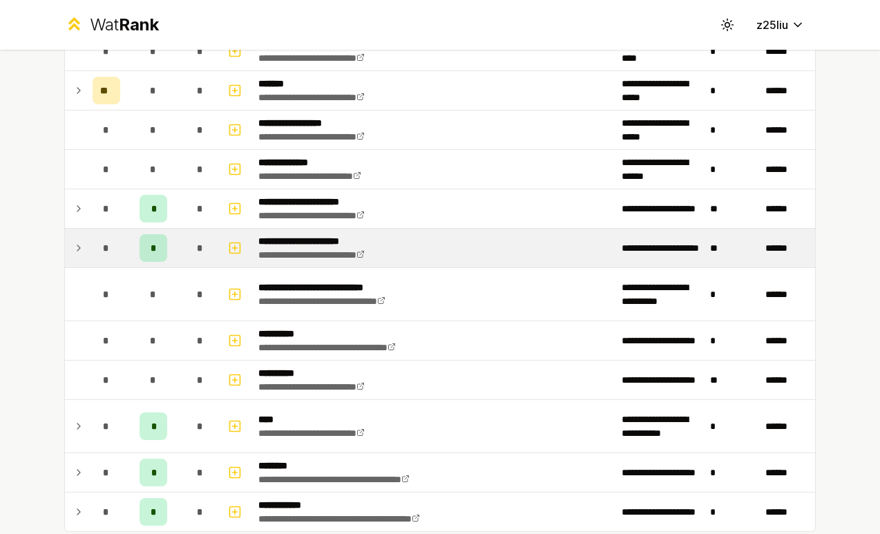
click at [425, 253] on td "**********" at bounding box center [435, 248] width 364 height 39
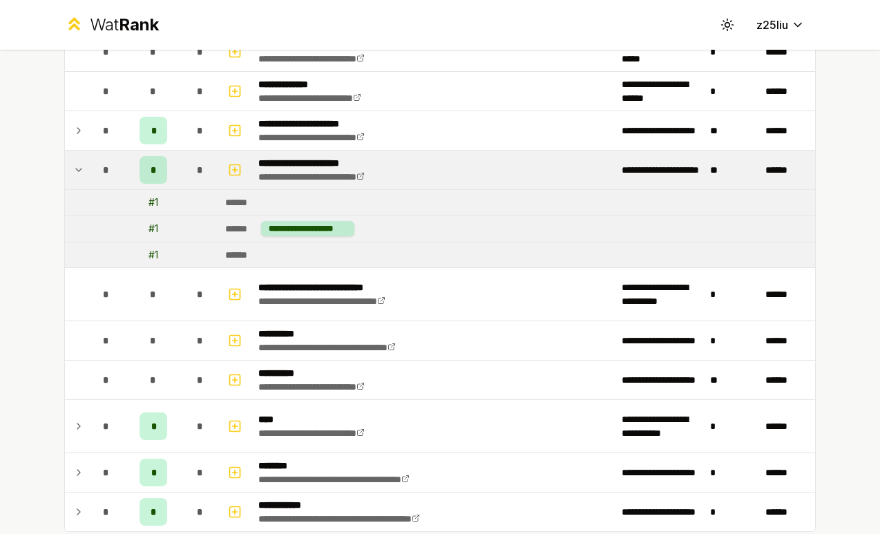
click at [86, 167] on td at bounding box center [76, 170] width 22 height 39
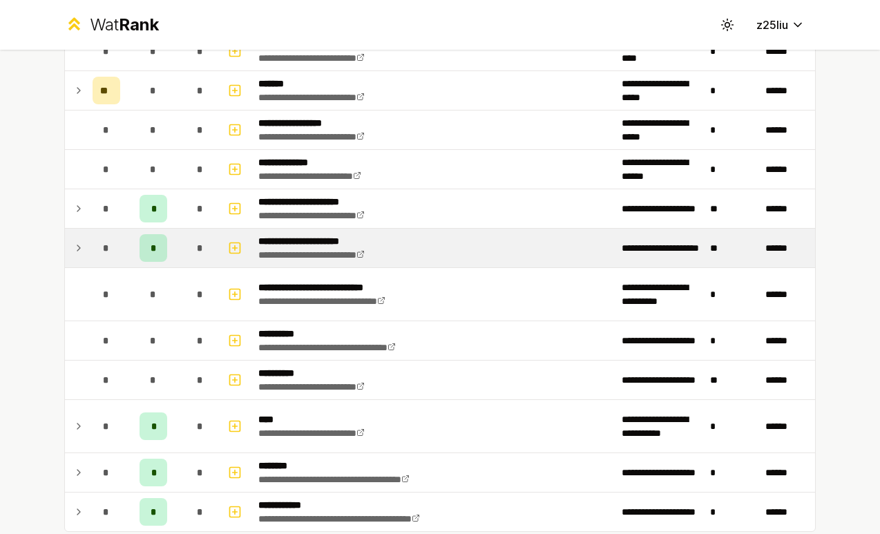
scroll to position [1579, 0]
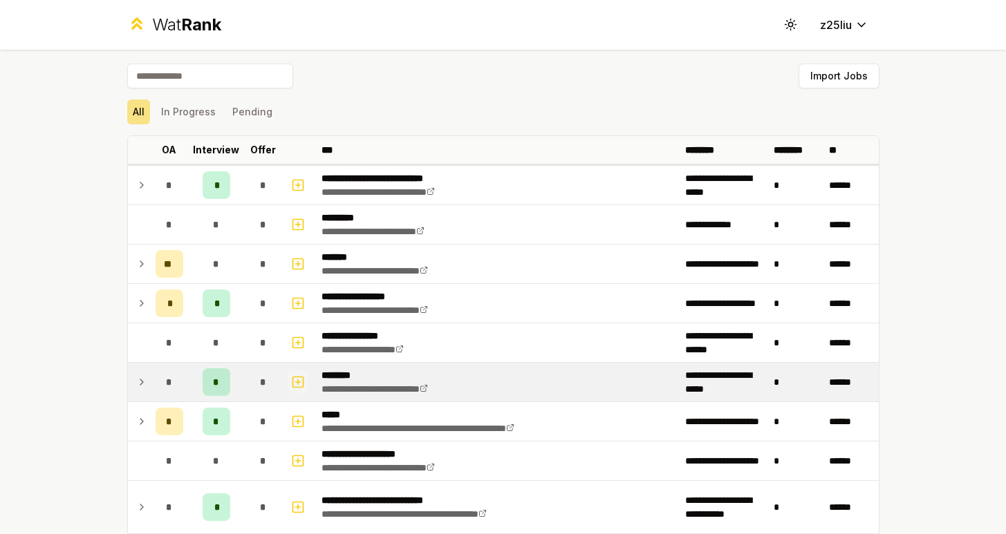
scroll to position [26, 0]
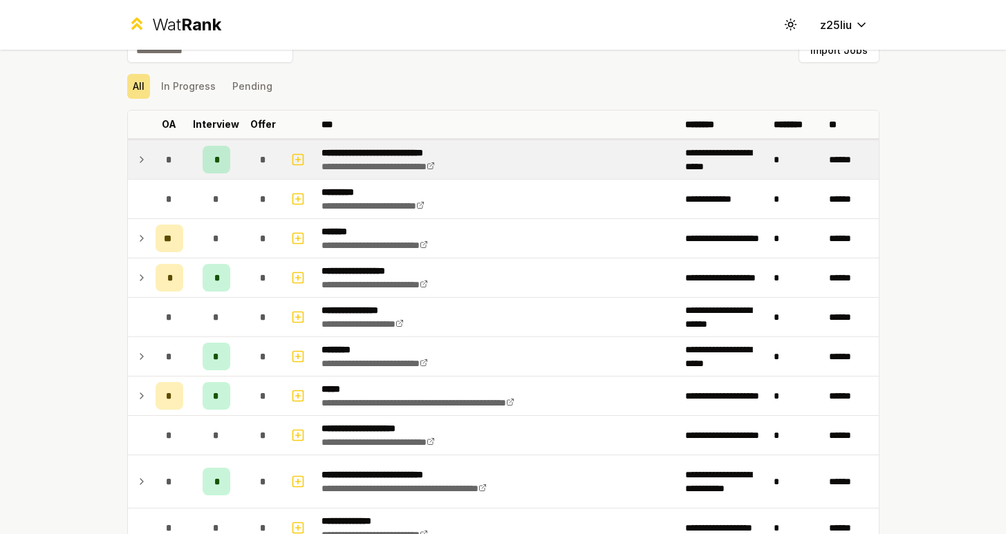
click at [146, 158] on icon at bounding box center [141, 159] width 11 height 17
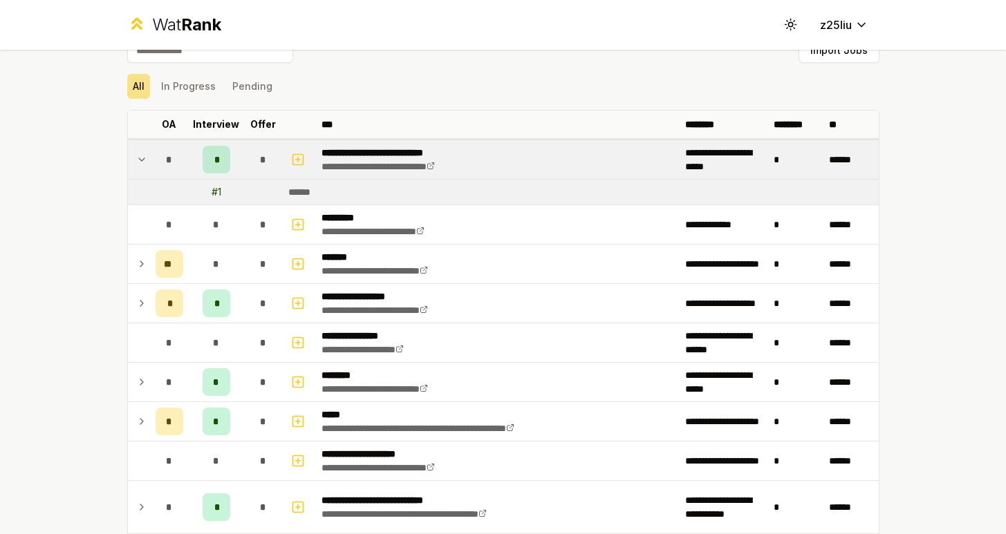
click at [142, 159] on icon at bounding box center [141, 159] width 11 height 17
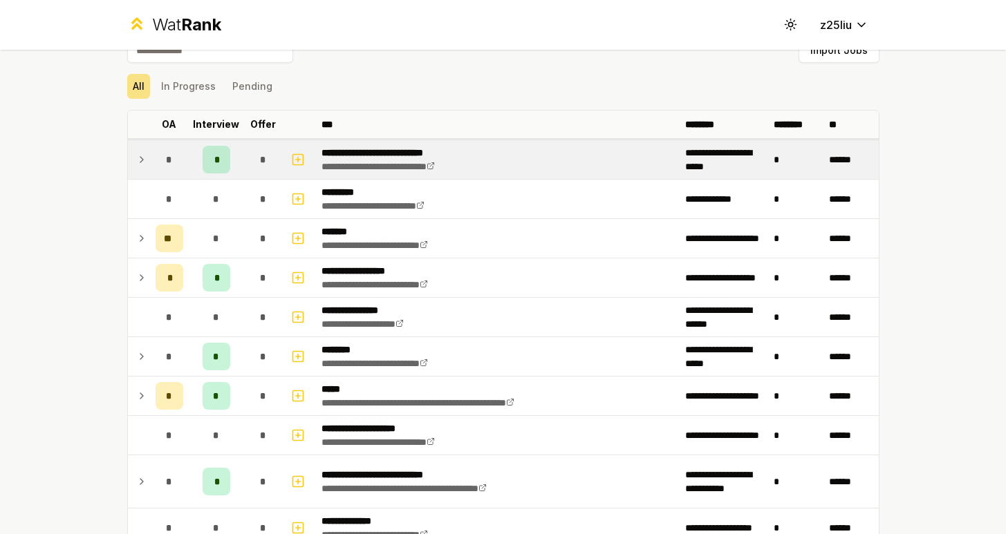
click at [142, 159] on icon at bounding box center [141, 160] width 3 height 6
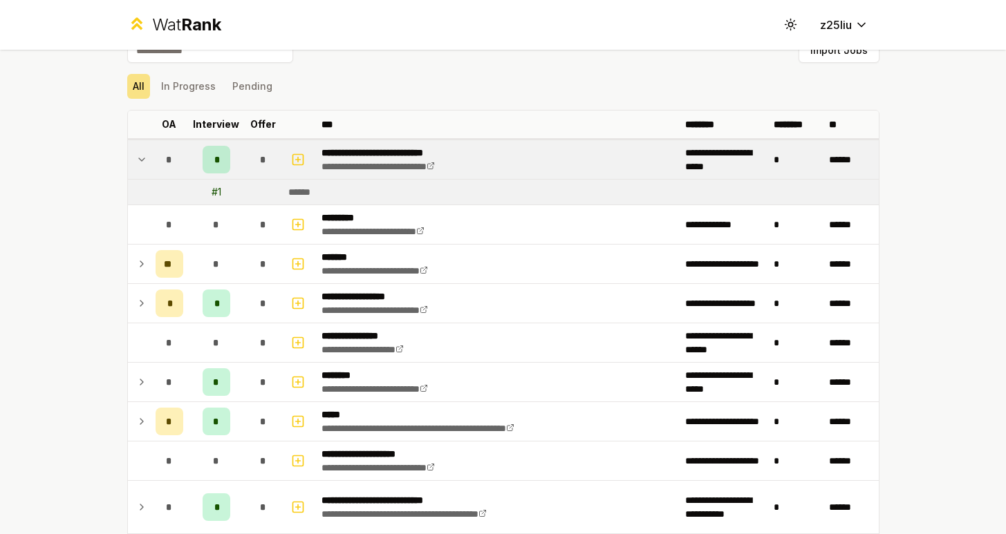
click at [142, 159] on icon at bounding box center [142, 159] width 6 height 3
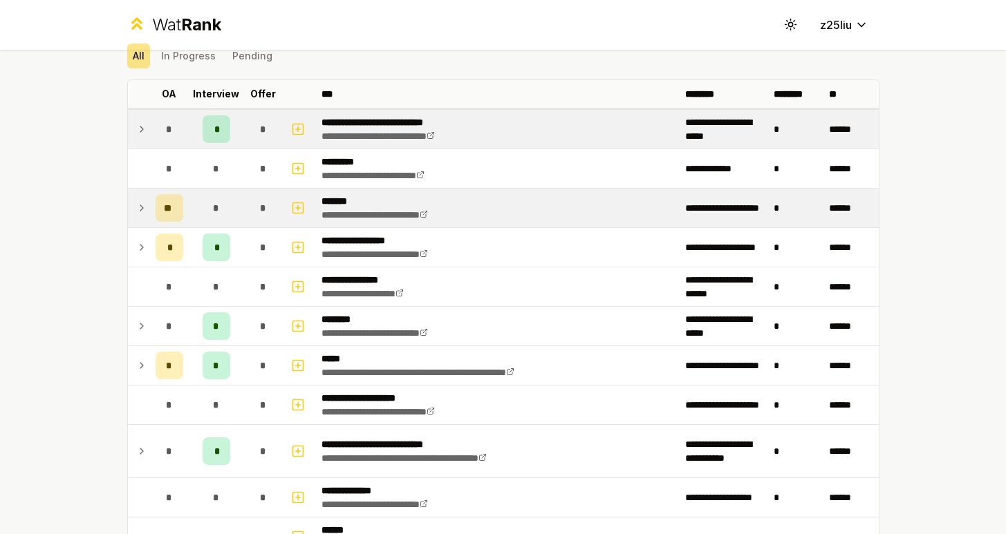
scroll to position [66, 0]
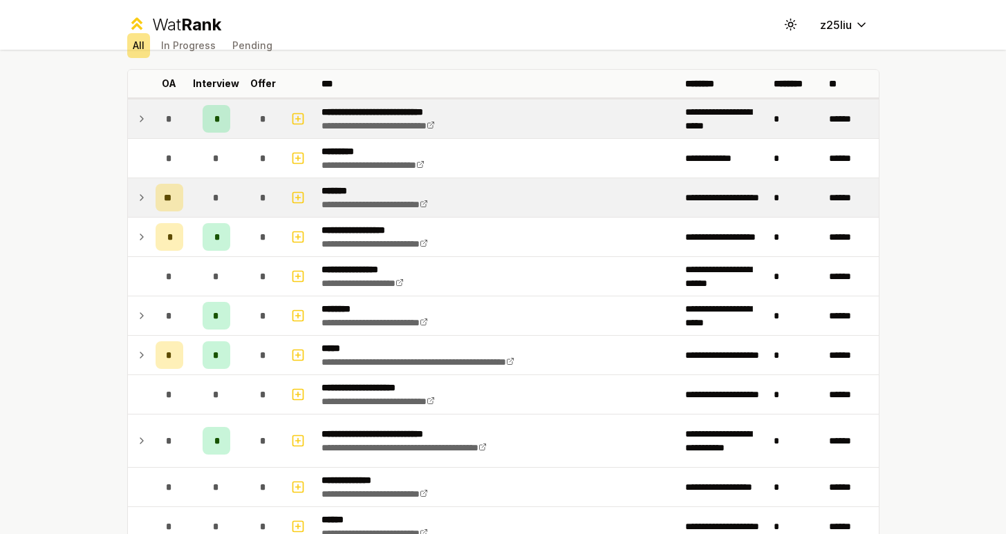
click at [140, 194] on icon at bounding box center [141, 197] width 11 height 17
click at [140, 200] on icon at bounding box center [141, 197] width 11 height 17
click at [140, 200] on icon at bounding box center [141, 198] width 3 height 6
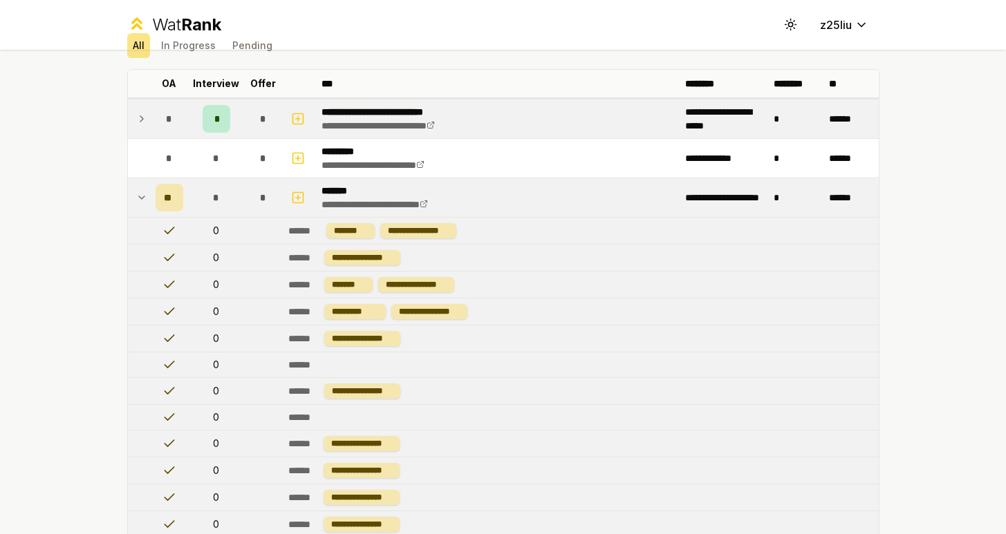
click at [140, 200] on icon at bounding box center [141, 197] width 11 height 17
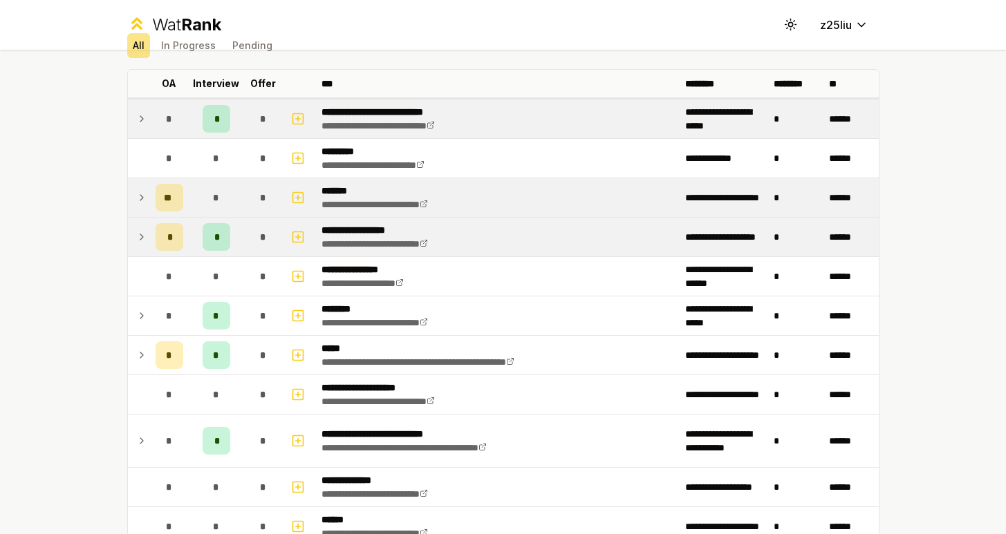
scroll to position [114, 0]
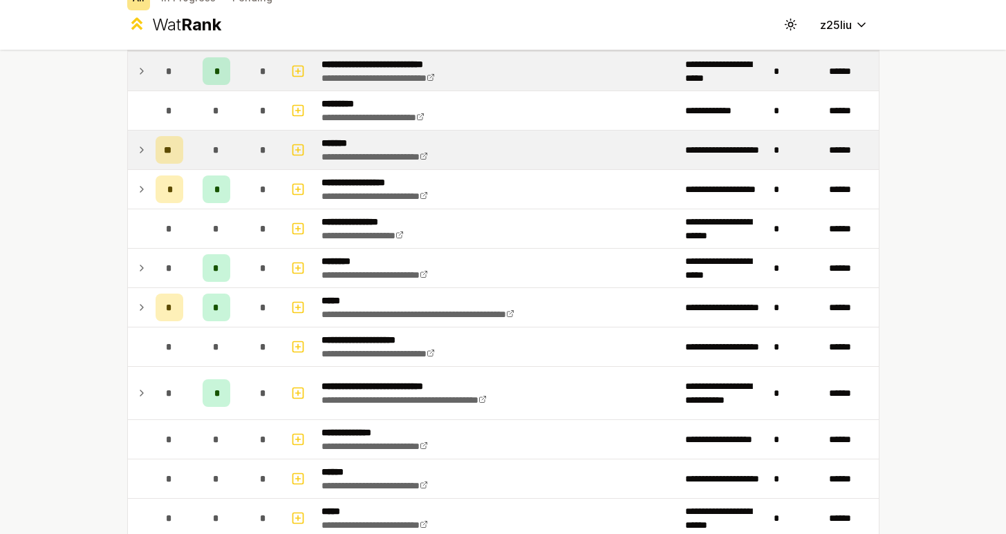
click at [147, 153] on icon at bounding box center [141, 150] width 11 height 17
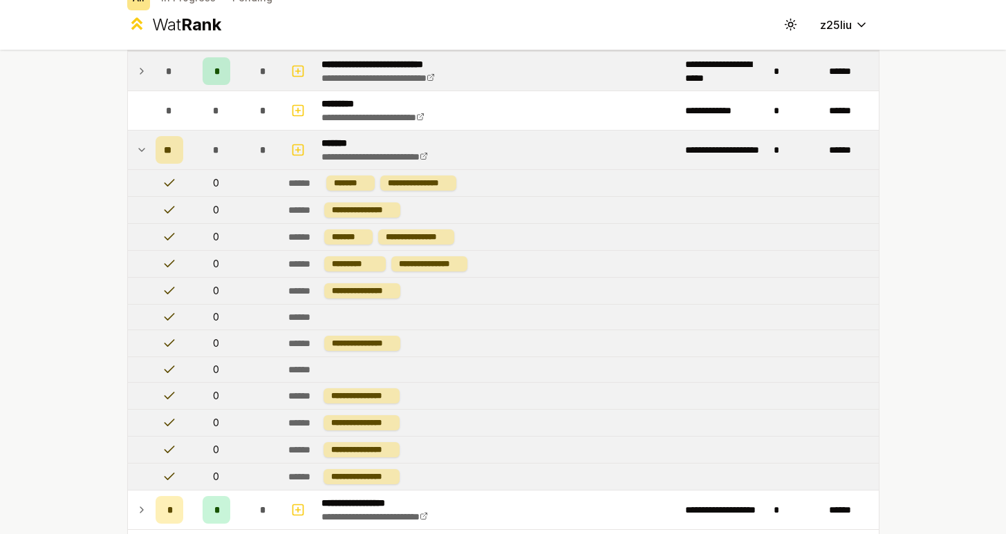
click at [144, 153] on icon at bounding box center [141, 150] width 11 height 17
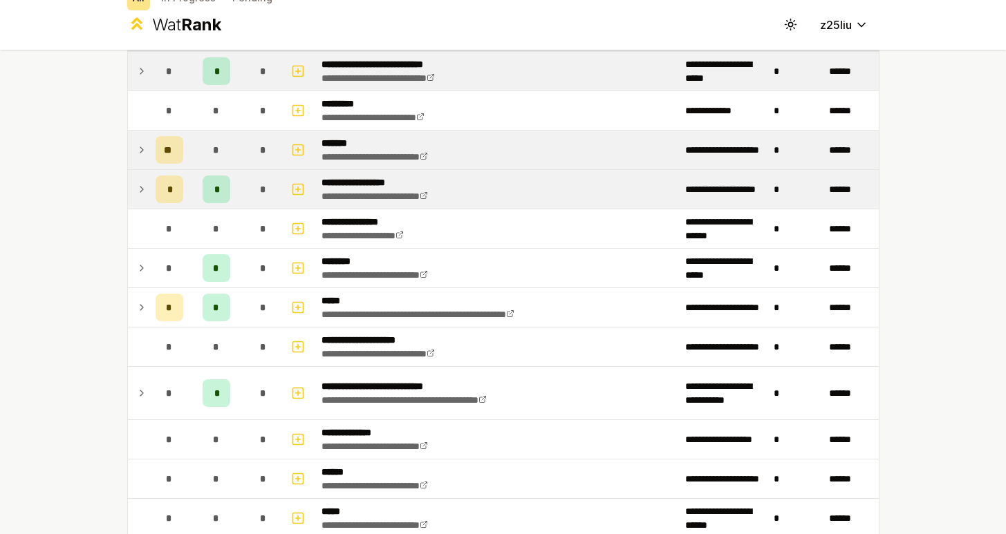
click at [145, 192] on icon at bounding box center [141, 189] width 11 height 17
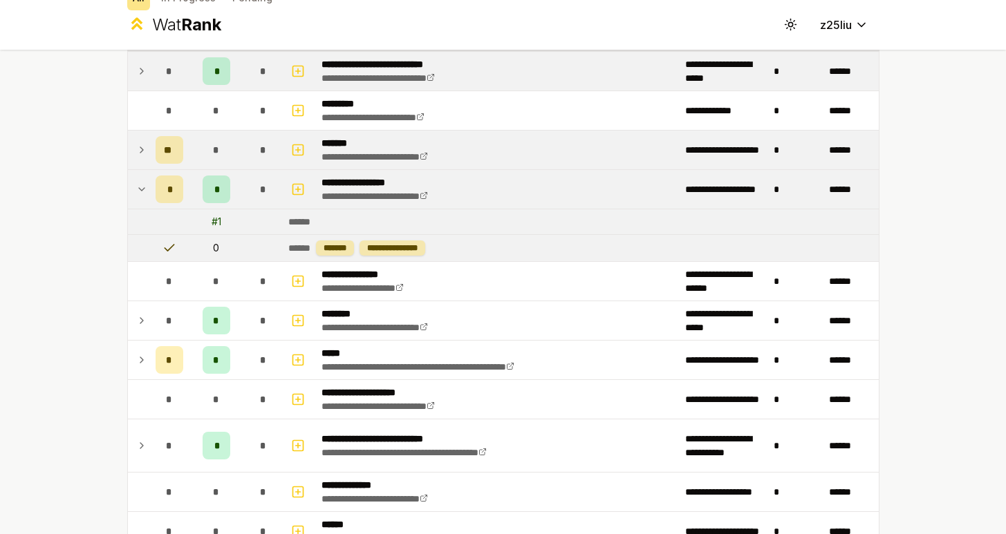
click at [142, 191] on icon at bounding box center [141, 189] width 11 height 17
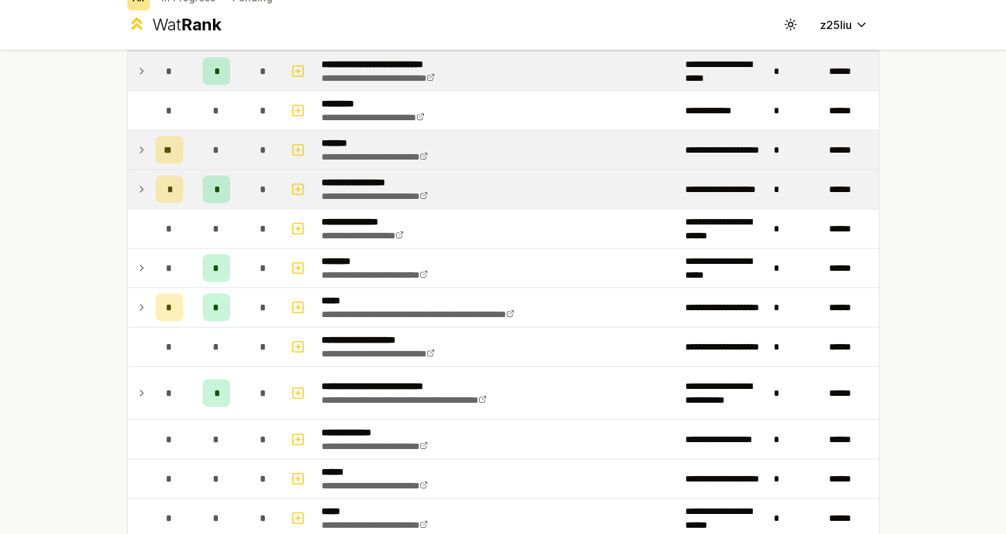
click at [142, 191] on icon at bounding box center [141, 189] width 11 height 17
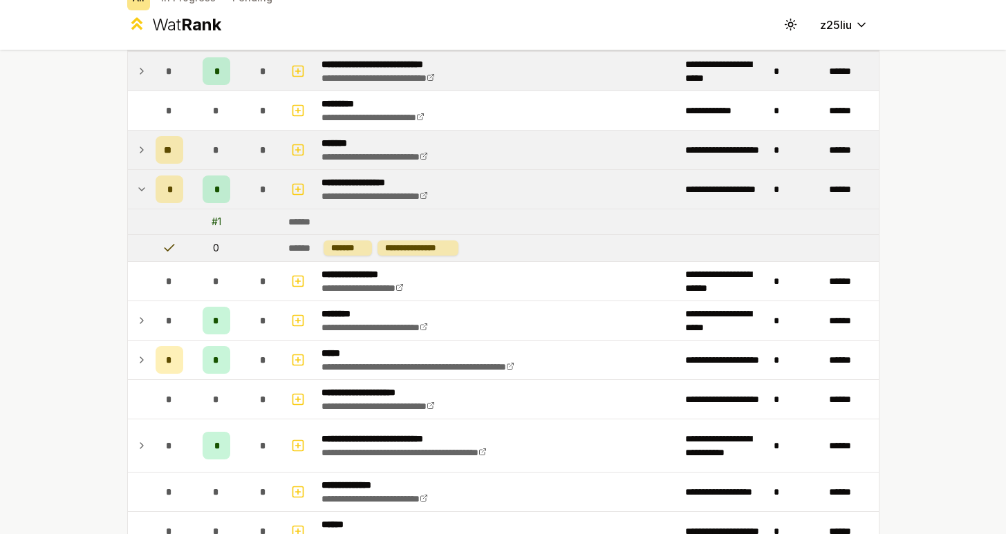
click at [142, 191] on icon at bounding box center [141, 189] width 11 height 17
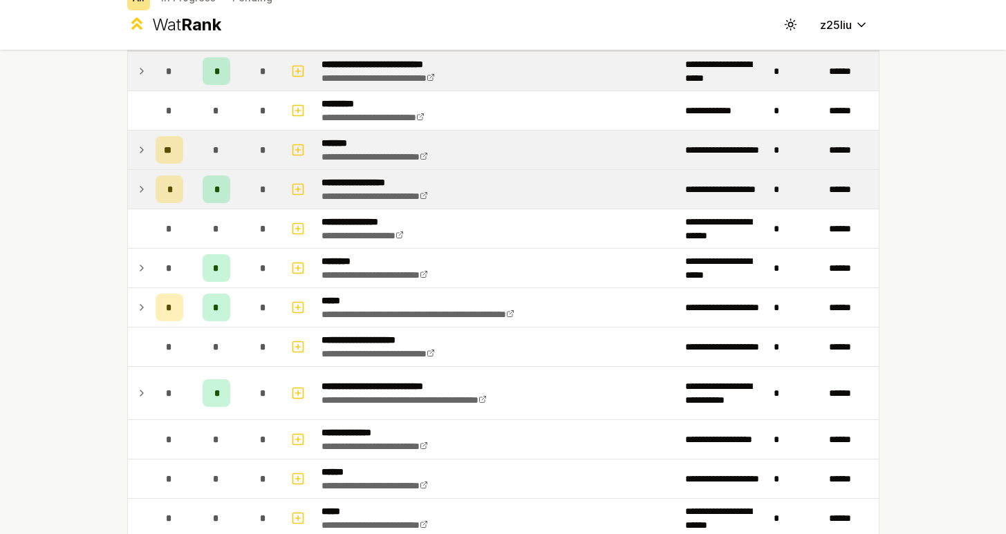
click at [142, 191] on icon at bounding box center [141, 189] width 11 height 17
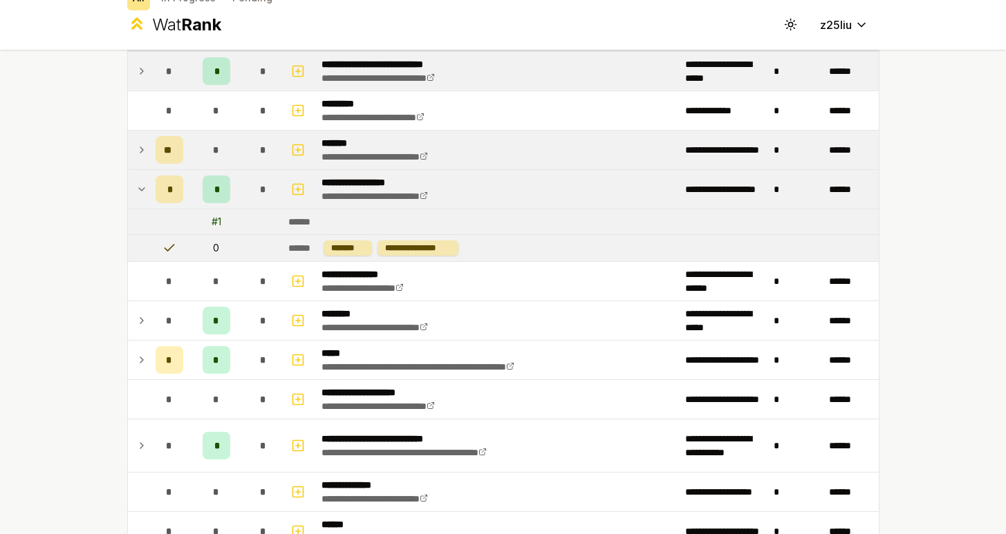
click at [142, 191] on icon at bounding box center [141, 189] width 11 height 17
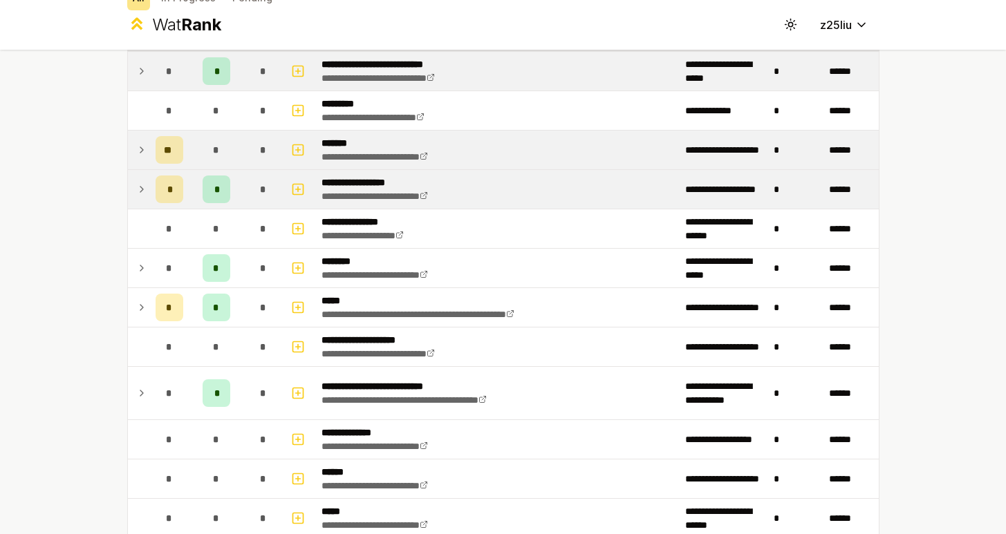
scroll to position [177, 0]
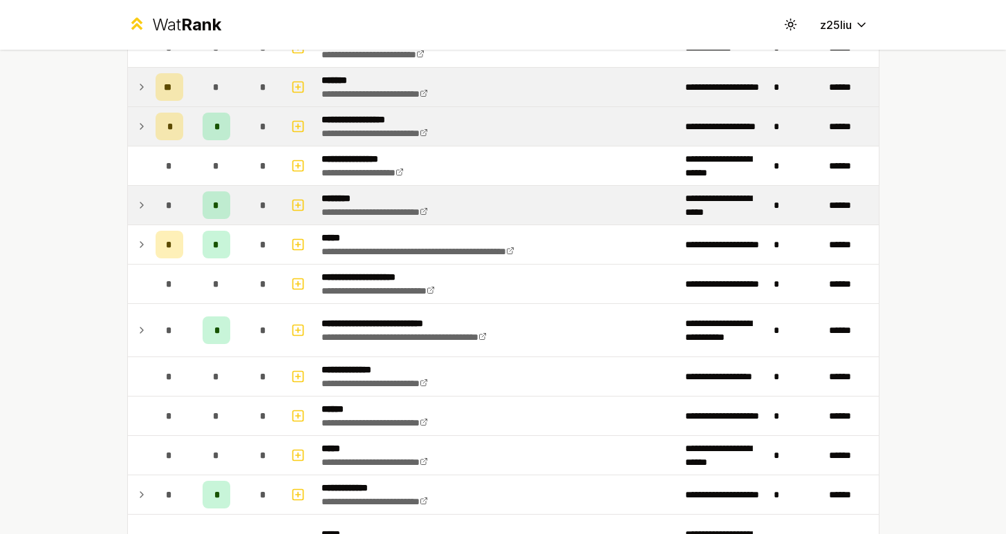
click at [148, 213] on td at bounding box center [139, 205] width 22 height 39
click at [145, 206] on icon at bounding box center [141, 205] width 11 height 17
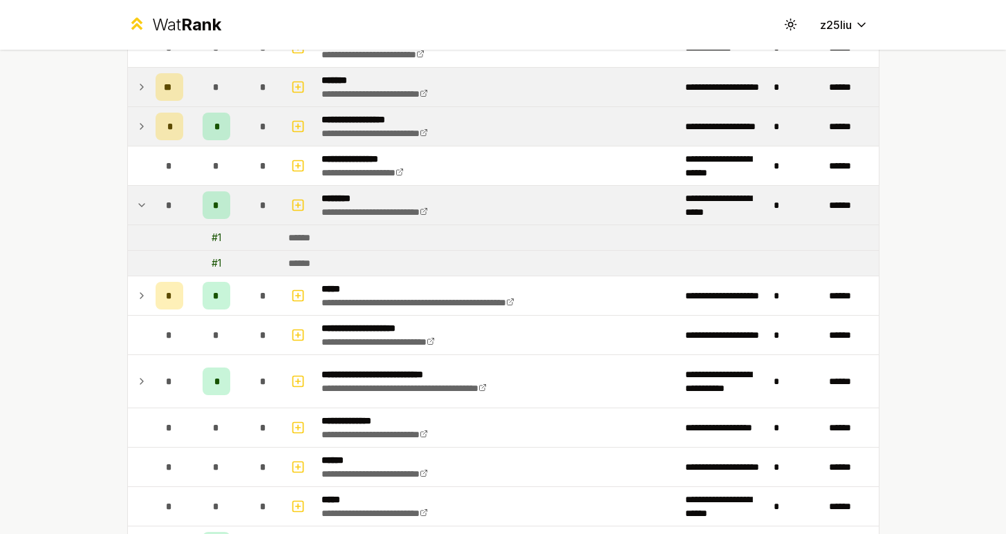
click at [145, 206] on icon at bounding box center [141, 205] width 11 height 17
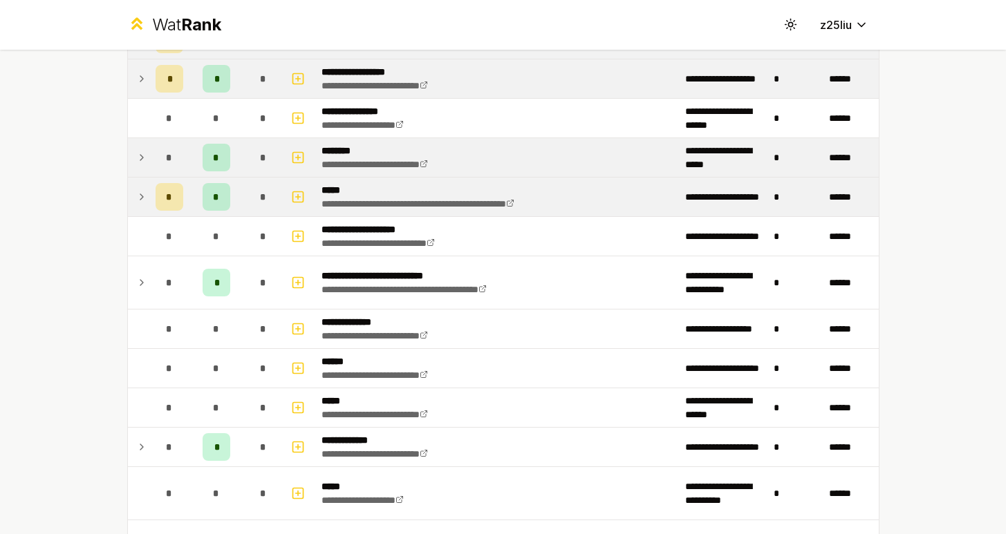
scroll to position [238, 0]
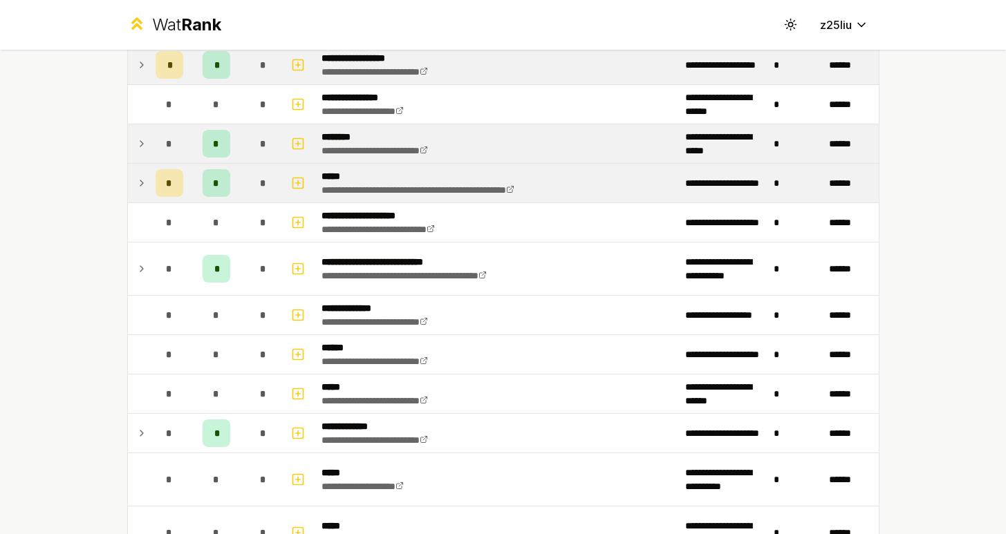
click at [140, 181] on icon at bounding box center [141, 183] width 11 height 17
click at [147, 182] on td at bounding box center [139, 183] width 22 height 39
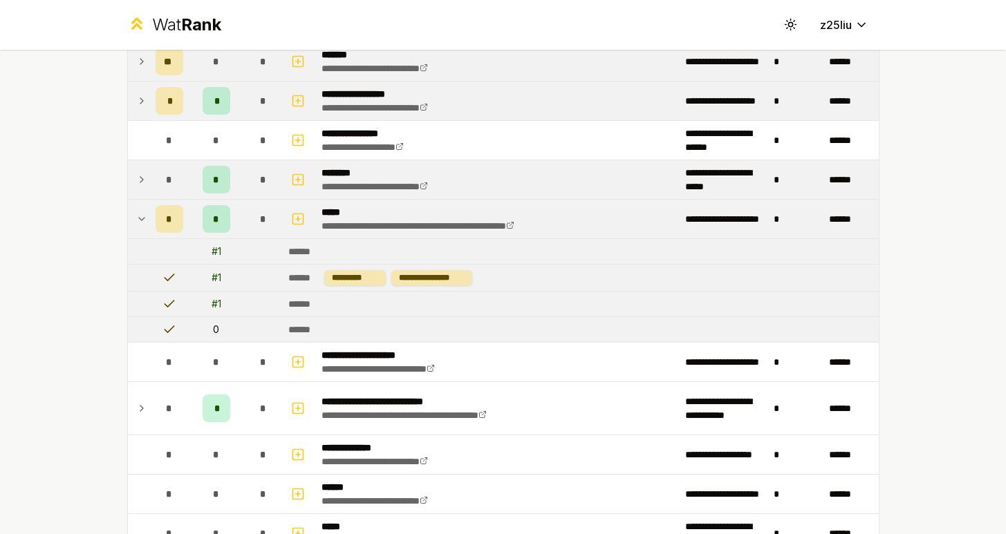
scroll to position [207, 0]
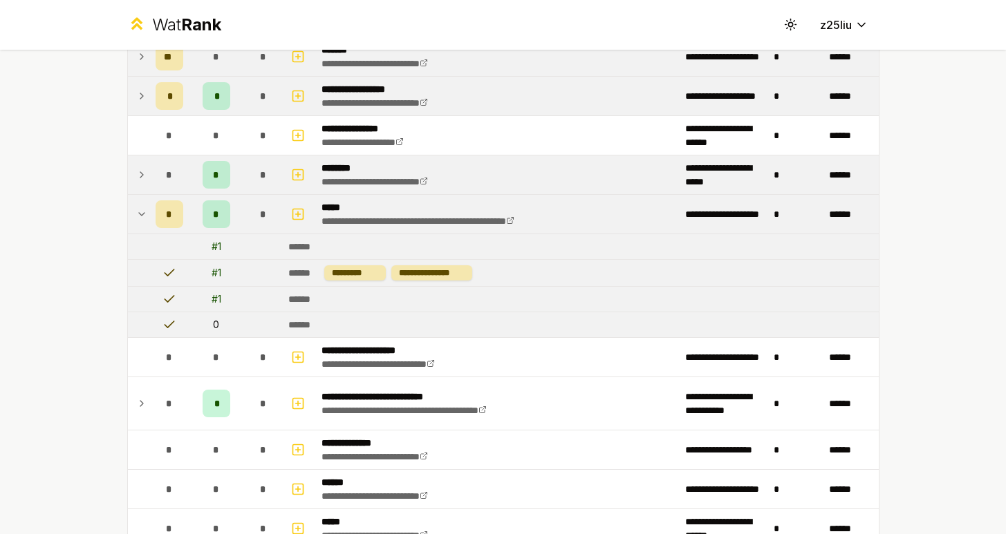
click at [146, 211] on icon at bounding box center [141, 214] width 11 height 17
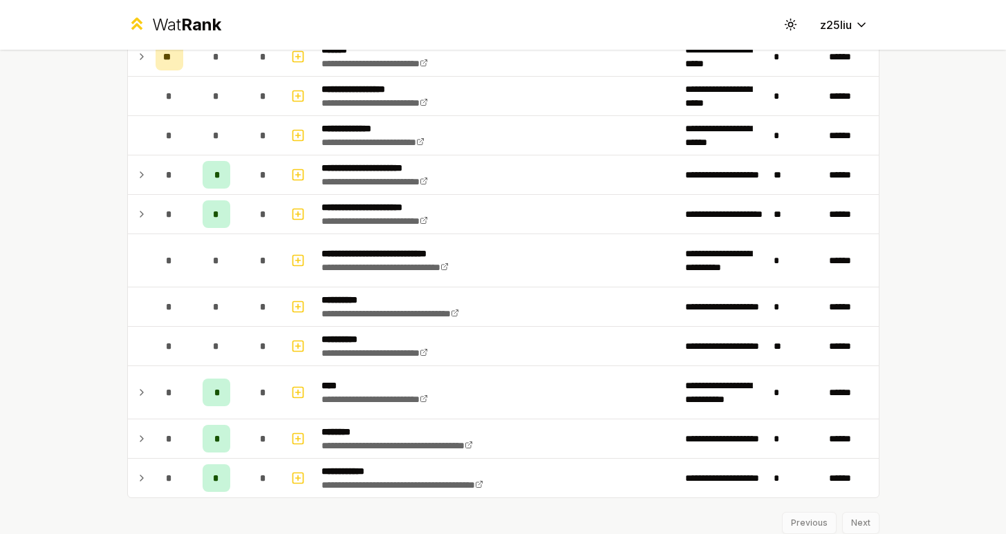
scroll to position [1207, 0]
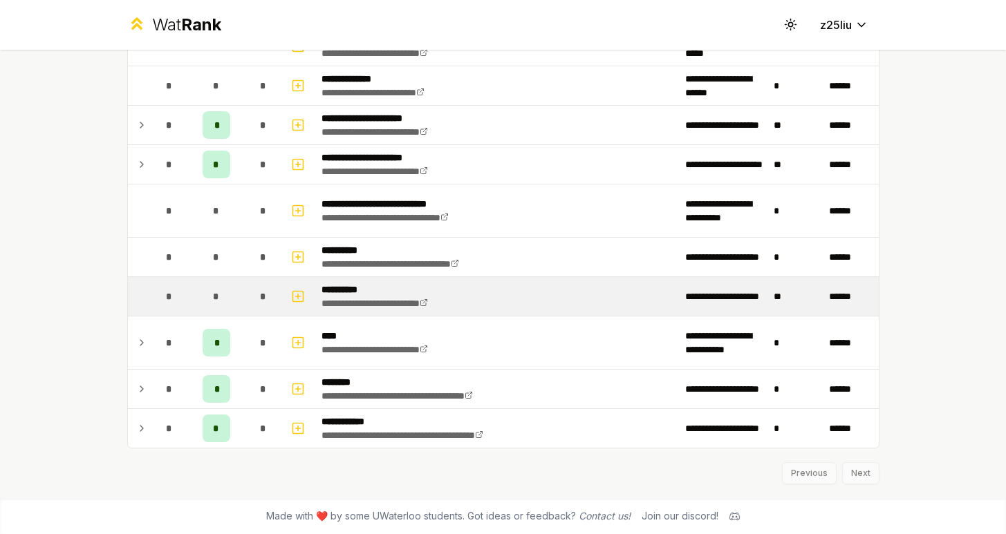
click at [229, 296] on div "*" at bounding box center [216, 297] width 28 height 28
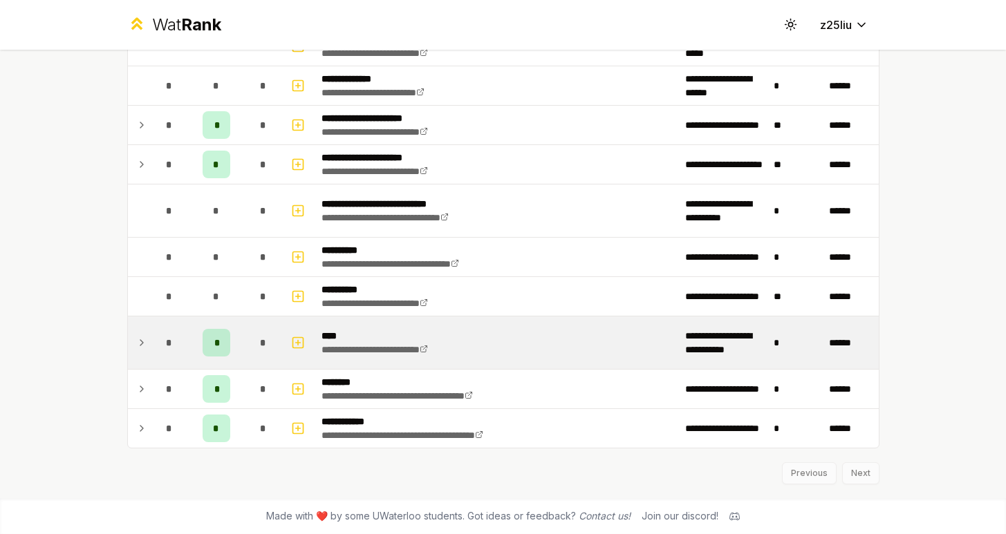
click at [283, 348] on td at bounding box center [299, 343] width 33 height 53
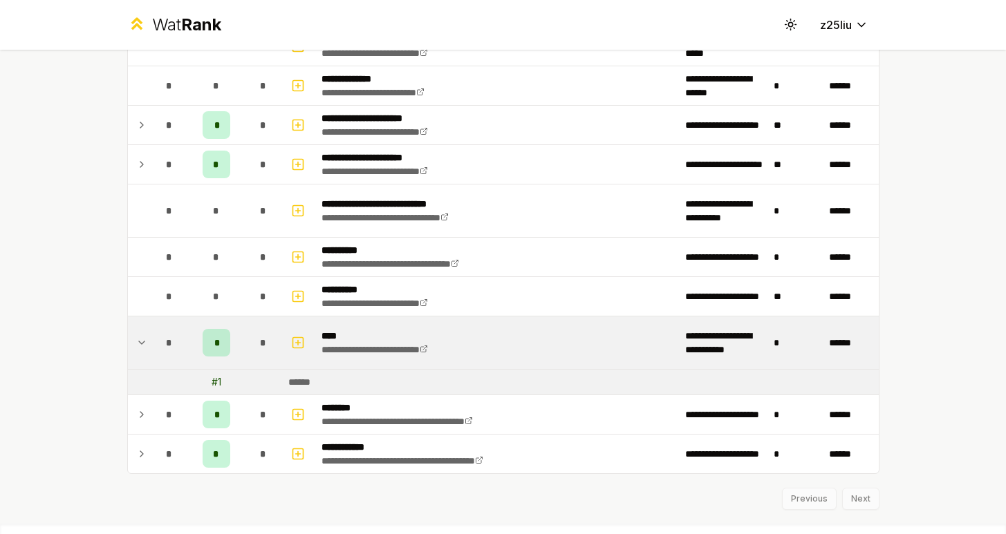
click at [285, 321] on td at bounding box center [299, 343] width 33 height 53
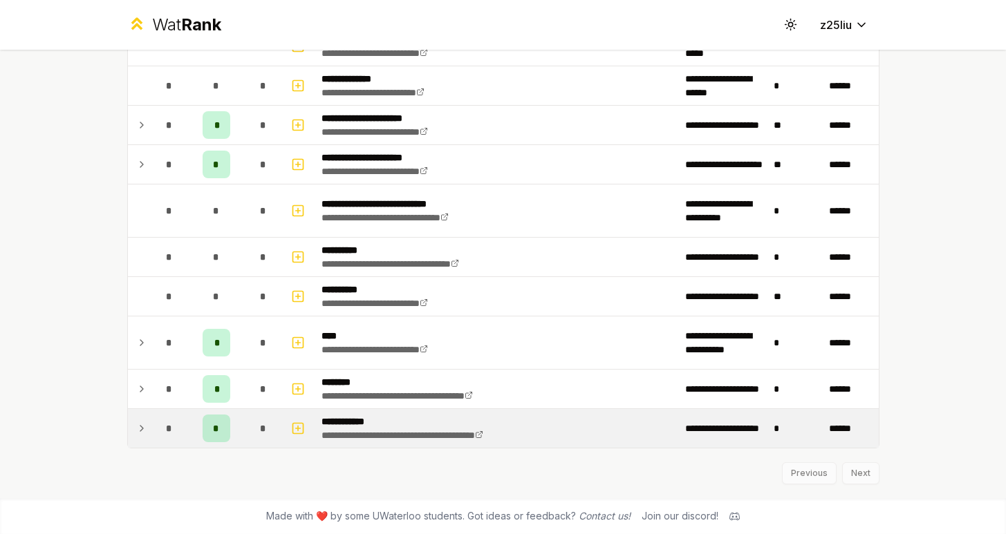
click at [164, 417] on div "*" at bounding box center [170, 429] width 28 height 28
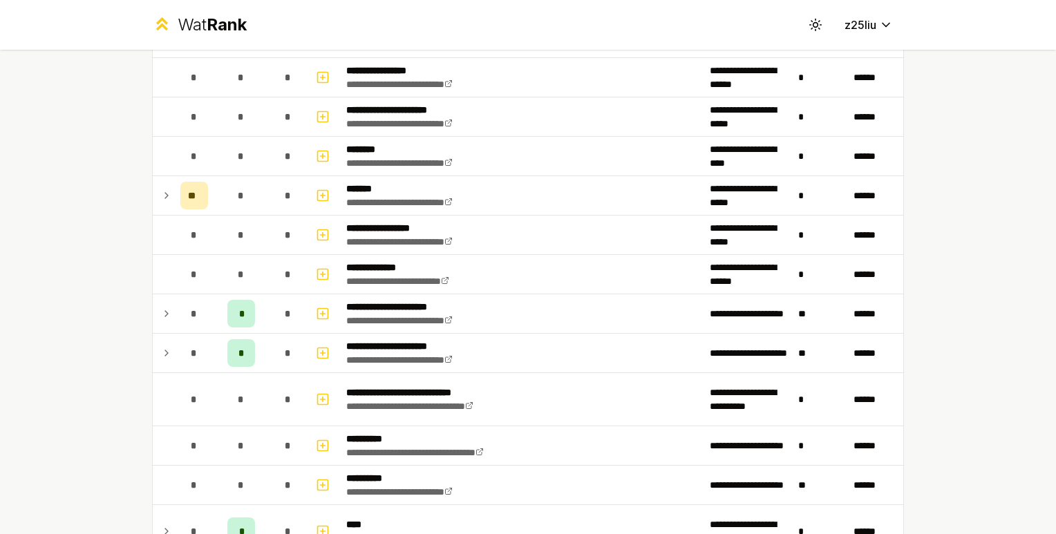
scroll to position [1020, 0]
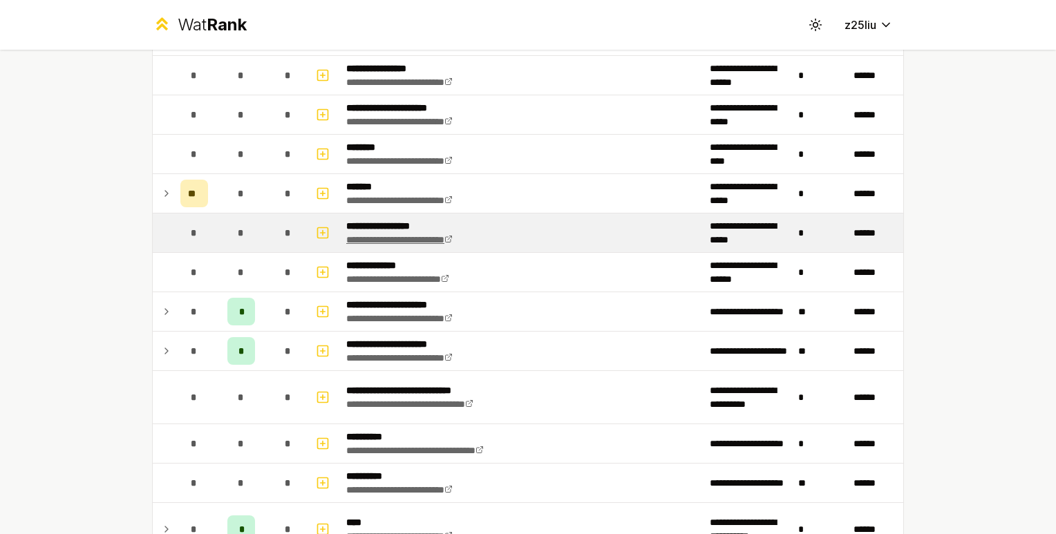
click at [430, 243] on link "**********" at bounding box center [399, 240] width 106 height 10
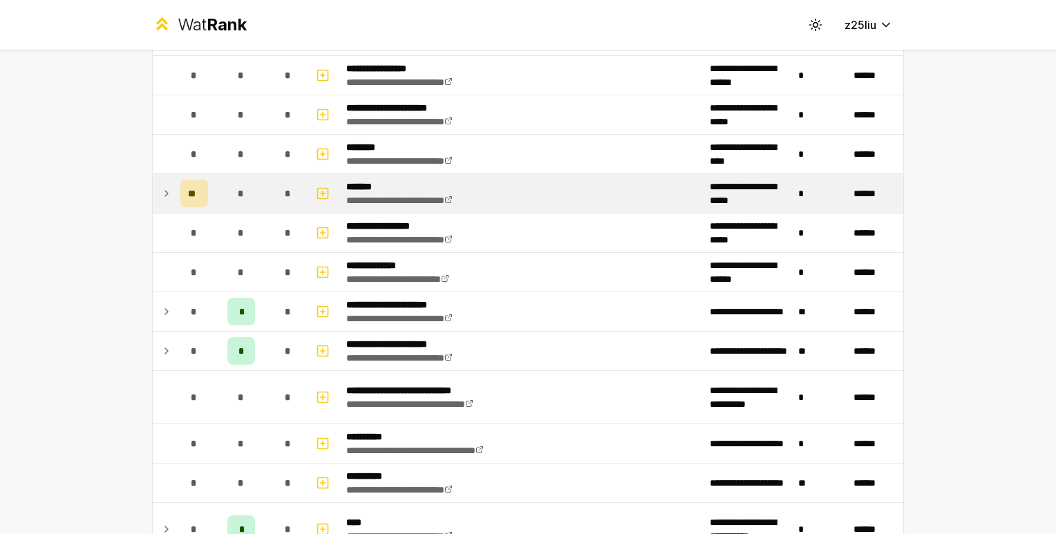
click at [165, 197] on icon at bounding box center [166, 193] width 11 height 17
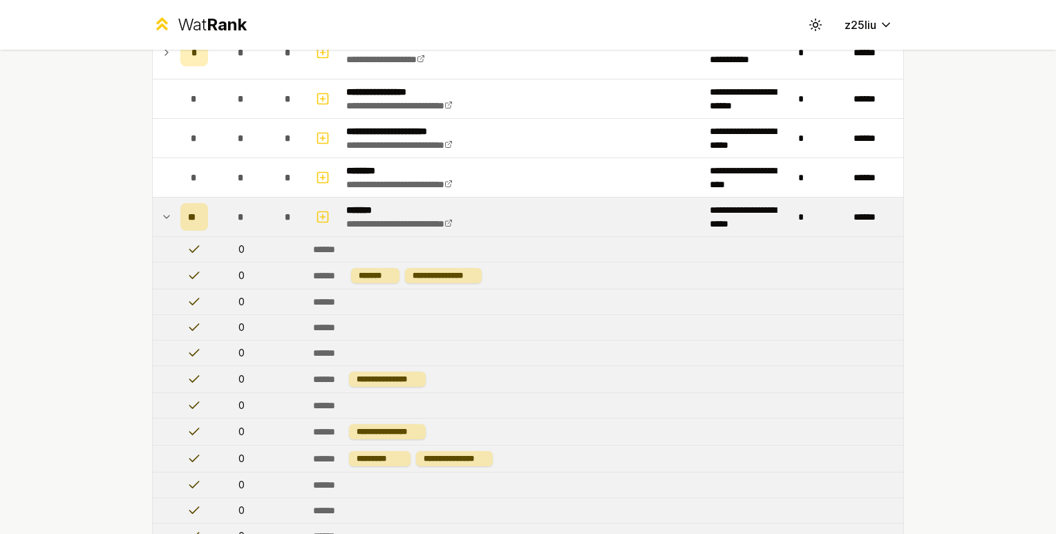
scroll to position [989, 0]
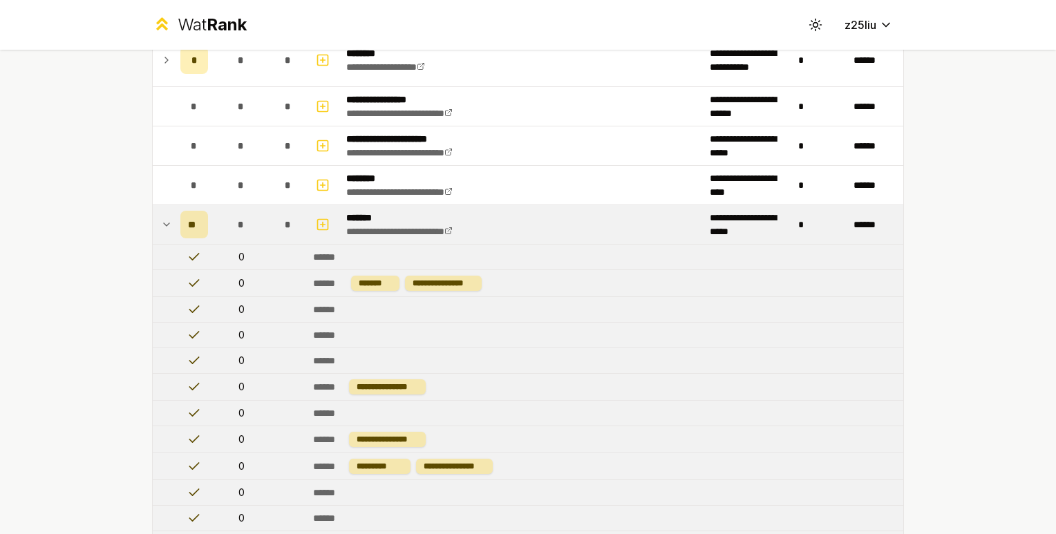
click at [168, 223] on icon at bounding box center [166, 224] width 11 height 17
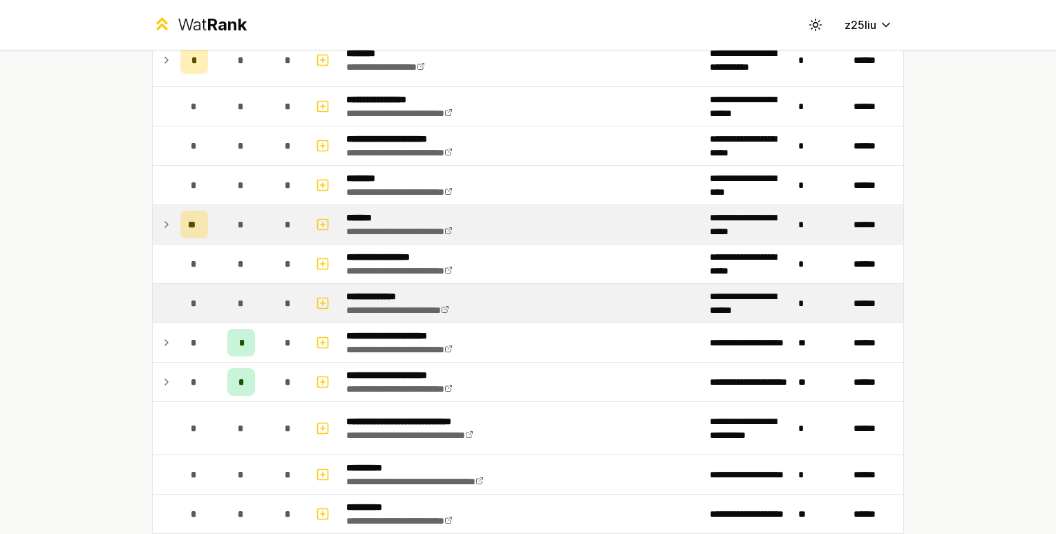
scroll to position [1068, 0]
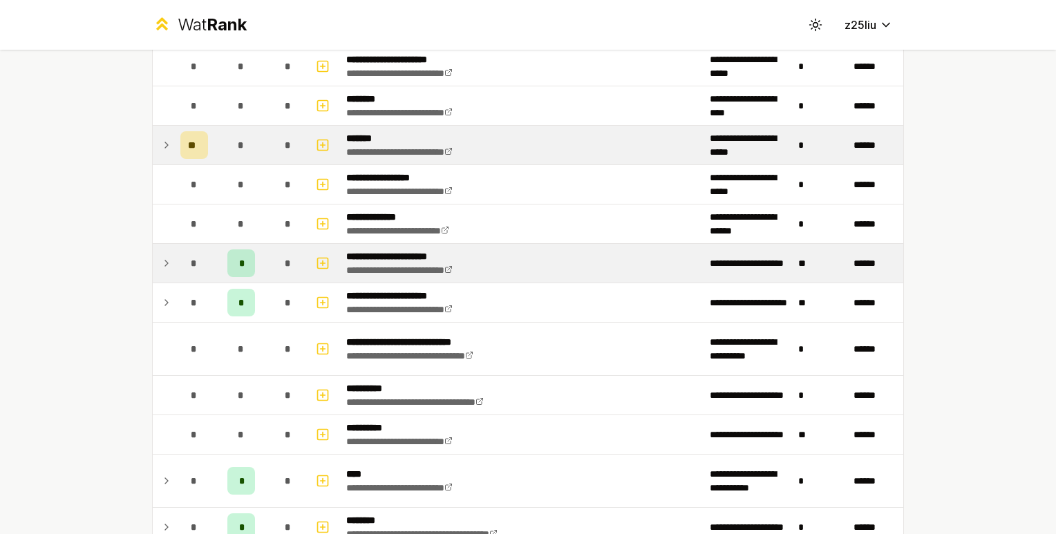
click at [167, 263] on icon at bounding box center [166, 264] width 3 height 6
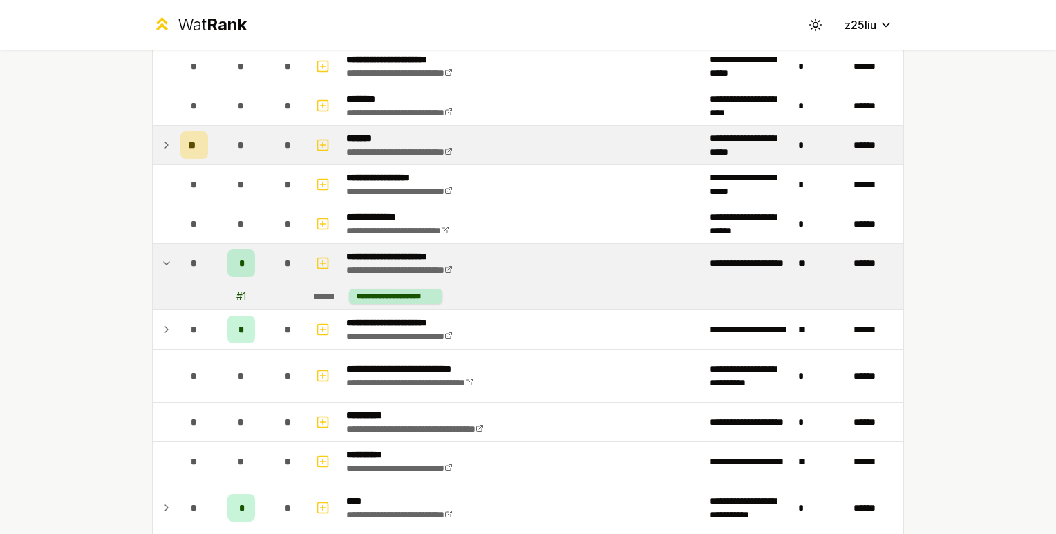
click at [169, 264] on icon at bounding box center [166, 263] width 11 height 17
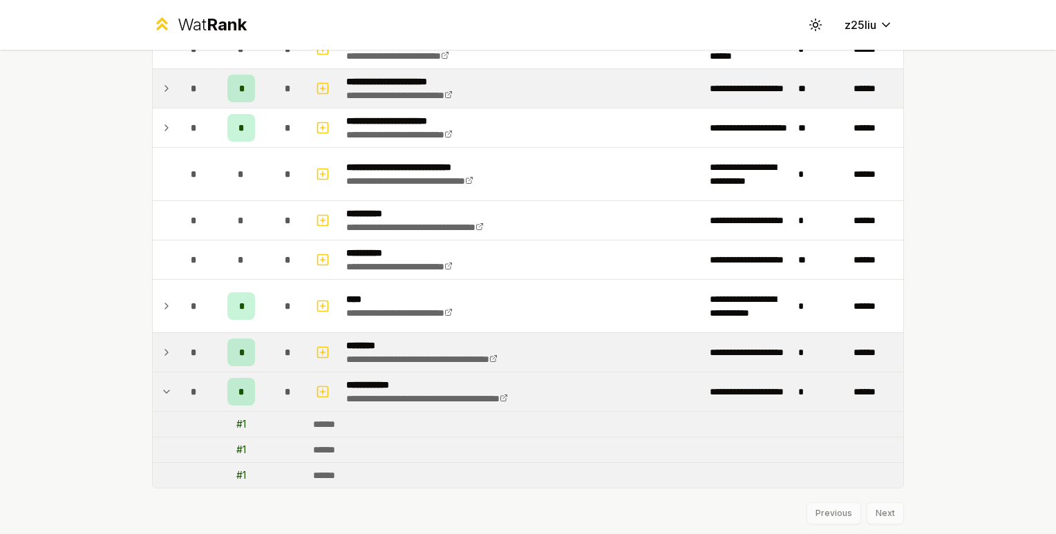
scroll to position [1266, 0]
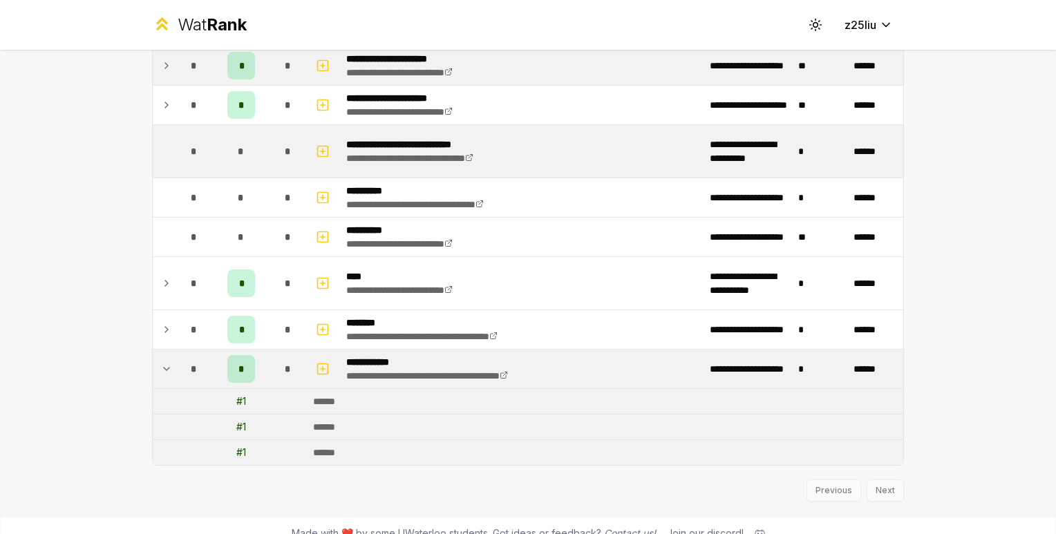
click at [180, 156] on div "*" at bounding box center [194, 152] width 28 height 28
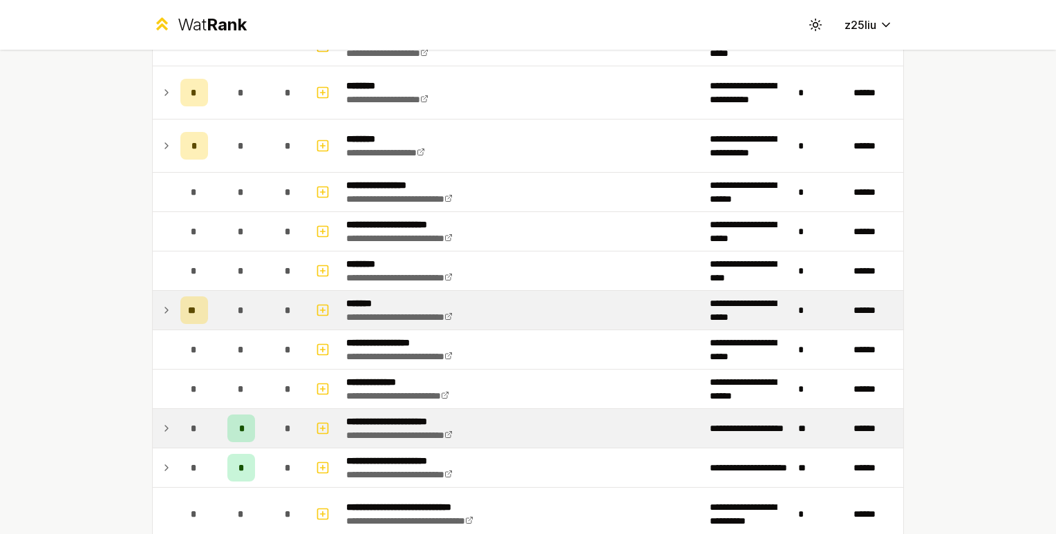
scroll to position [898, 0]
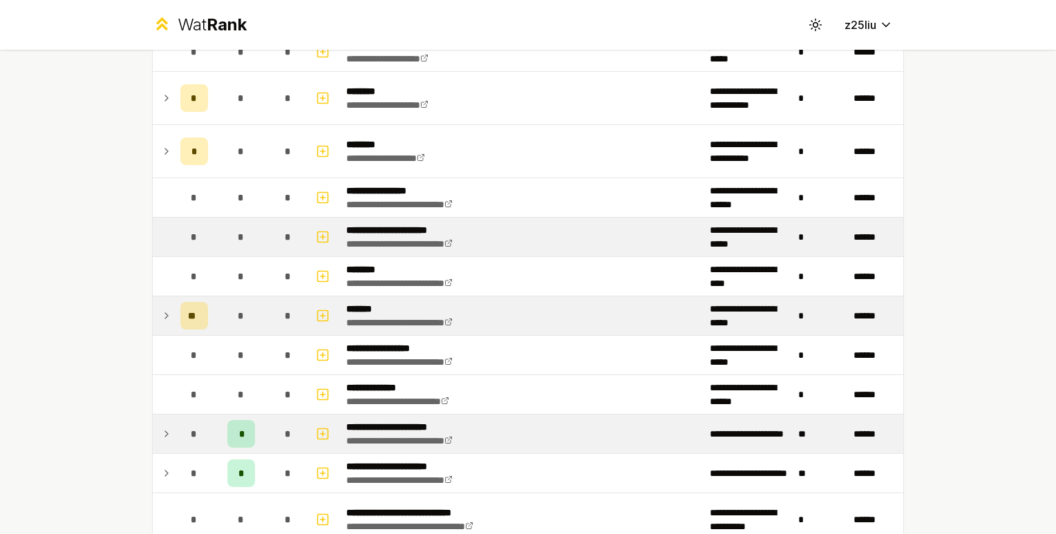
click at [522, 235] on td "**********" at bounding box center [523, 237] width 364 height 39
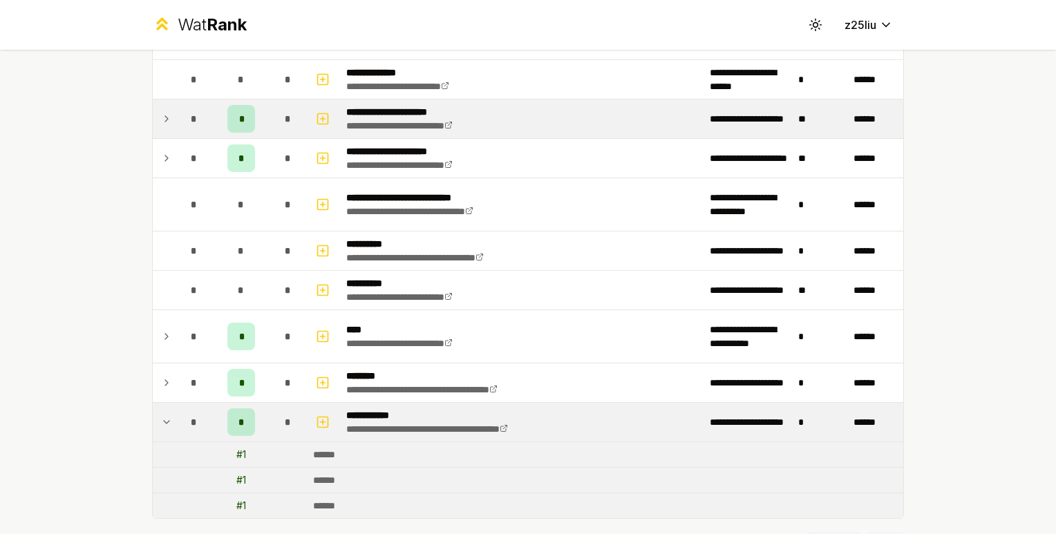
scroll to position [1280, 0]
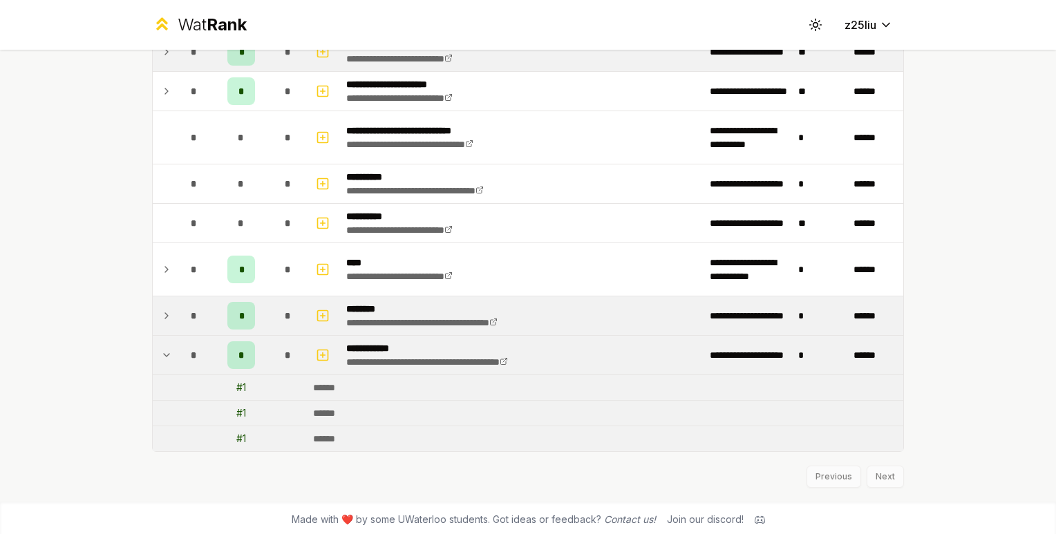
click at [171, 319] on icon at bounding box center [166, 316] width 11 height 17
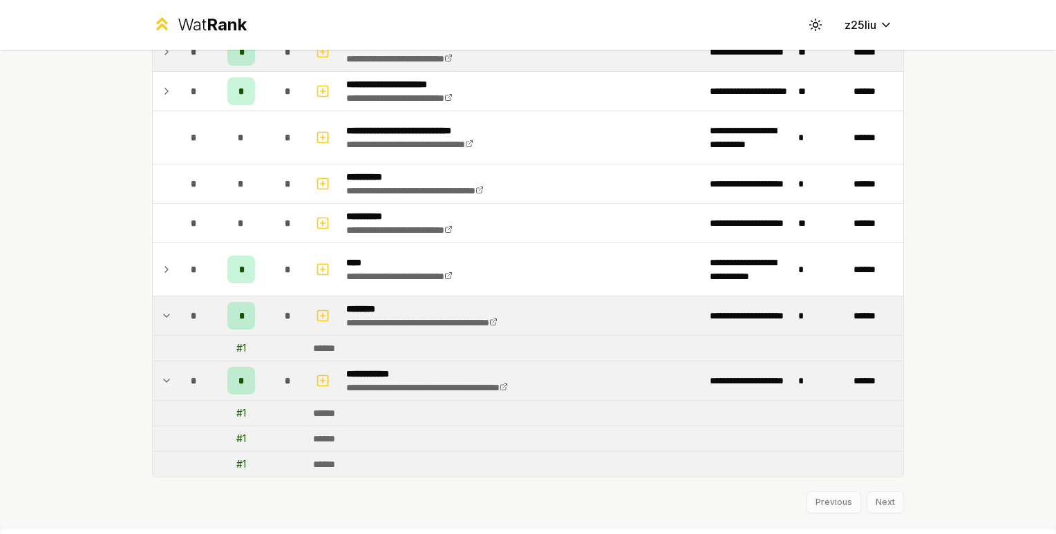
click at [172, 364] on td at bounding box center [164, 380] width 22 height 39
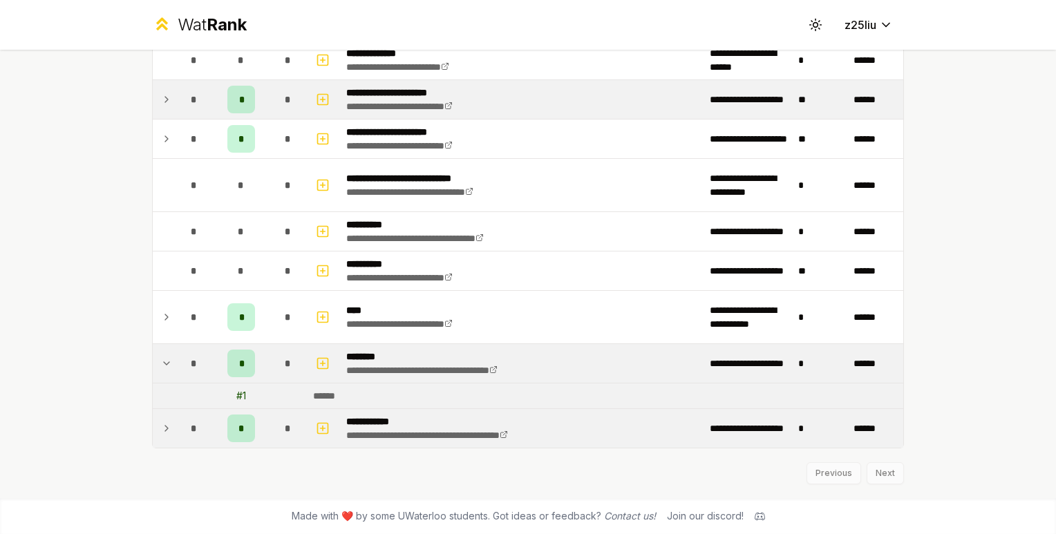
click at [173, 428] on td at bounding box center [164, 428] width 22 height 39
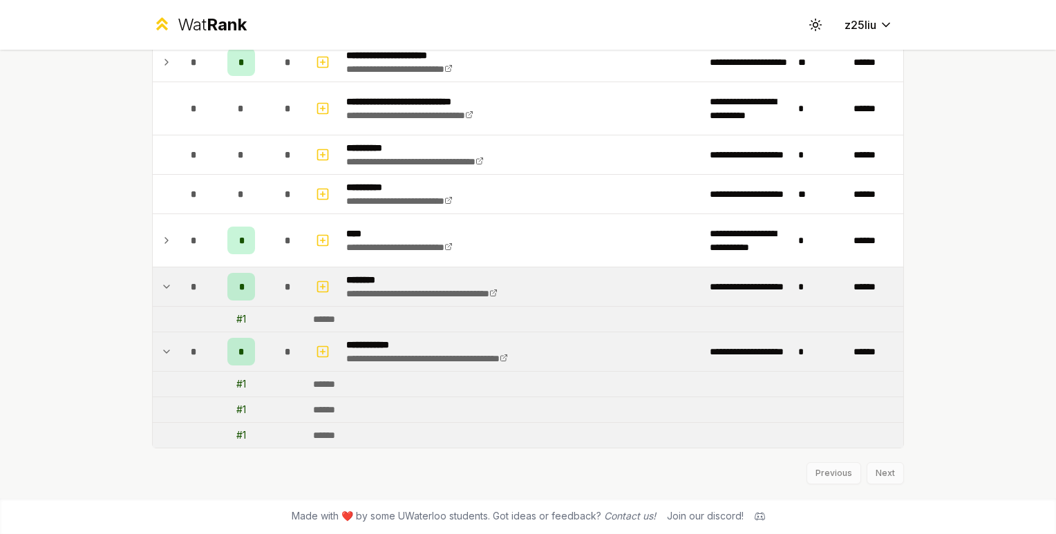
click at [169, 346] on icon at bounding box center [166, 351] width 11 height 17
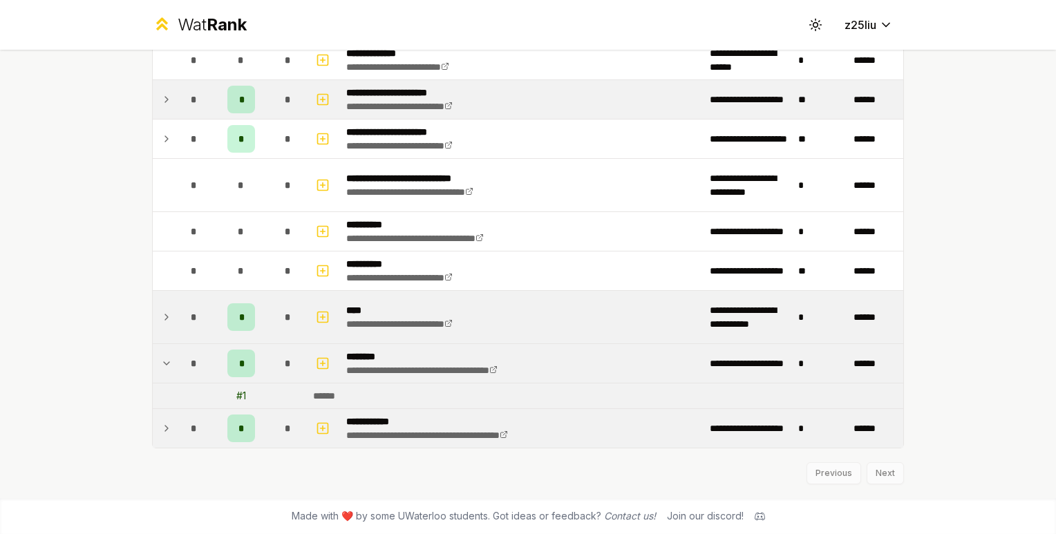
click at [176, 326] on td "*" at bounding box center [194, 317] width 39 height 53
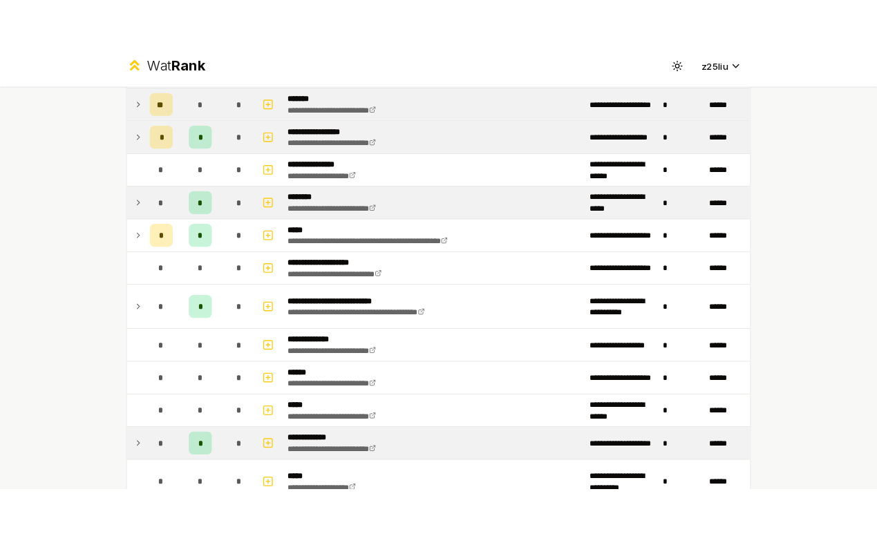
scroll to position [211, 0]
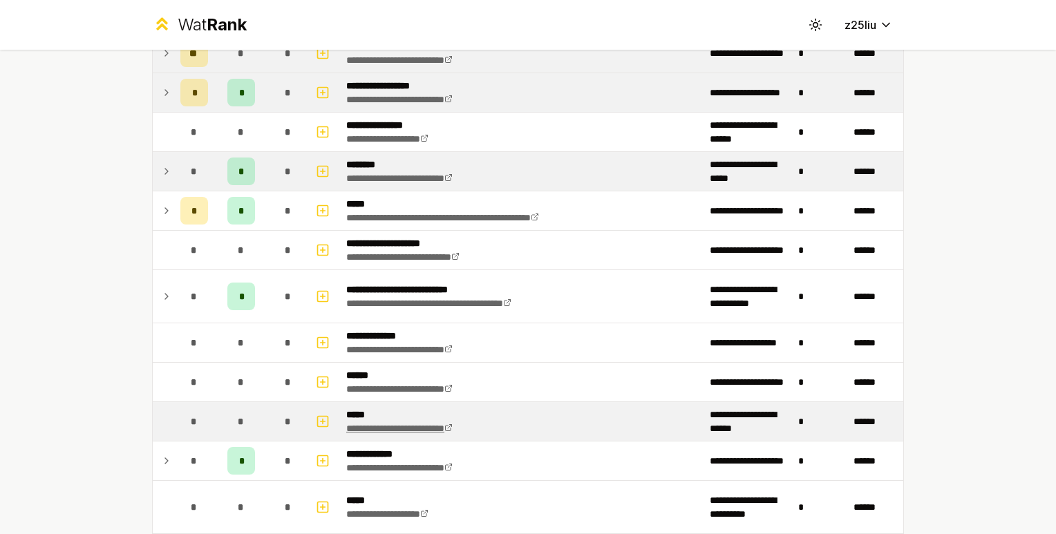
click at [364, 431] on link "**********" at bounding box center [399, 429] width 106 height 10
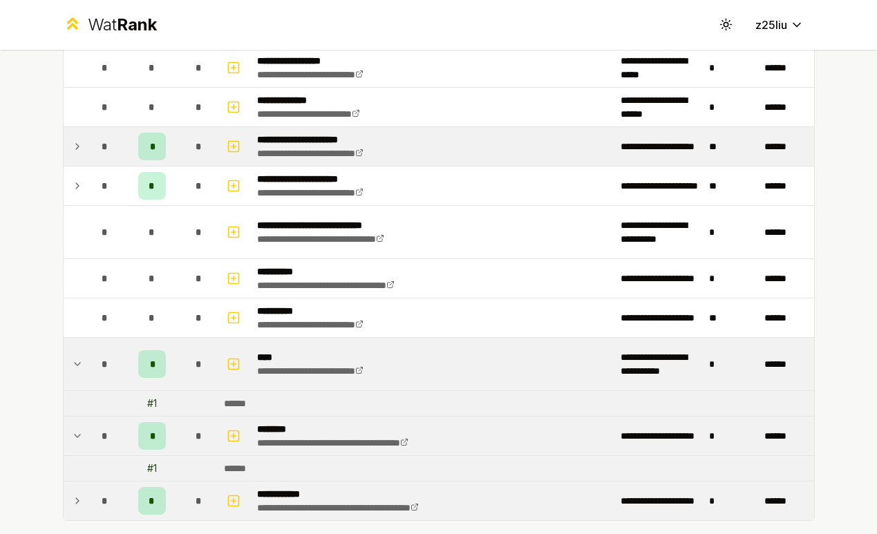
scroll to position [1258, 0]
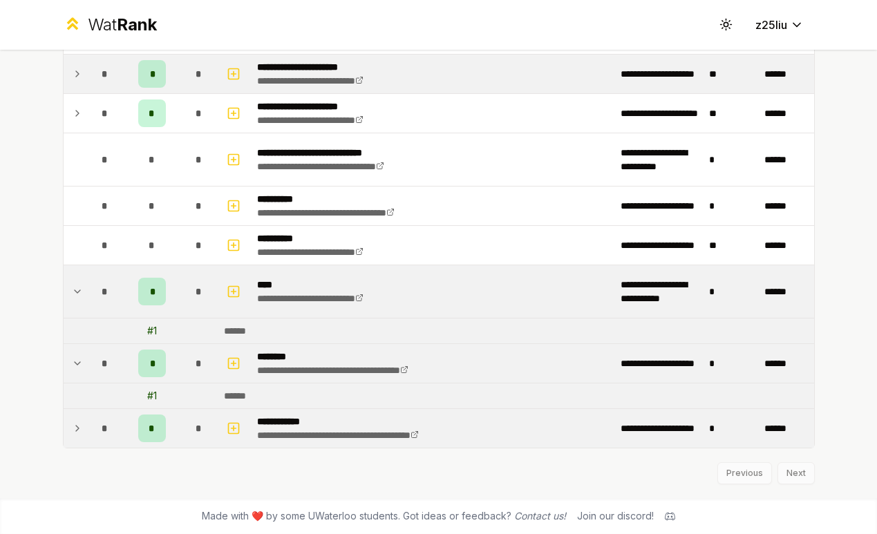
click at [91, 291] on div "*" at bounding box center [105, 292] width 28 height 28
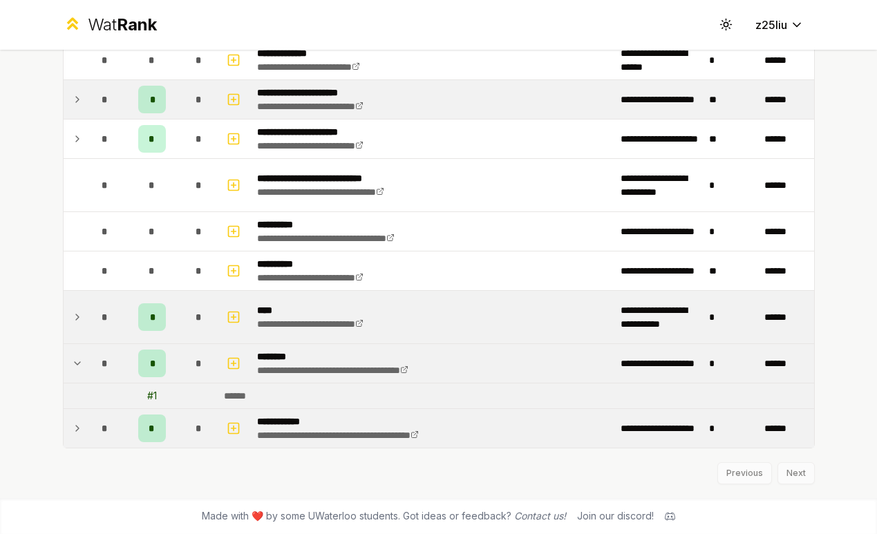
click at [79, 313] on icon at bounding box center [77, 317] width 11 height 17
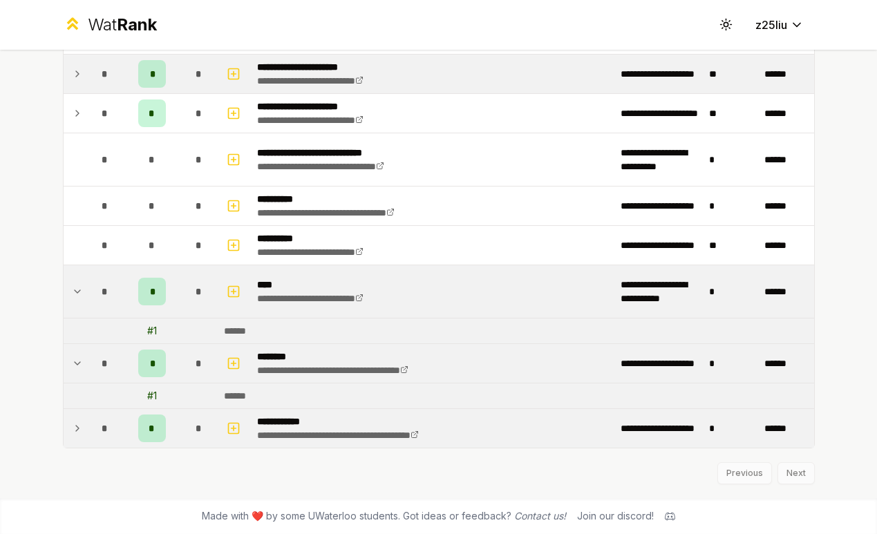
click at [80, 357] on icon at bounding box center [77, 363] width 11 height 17
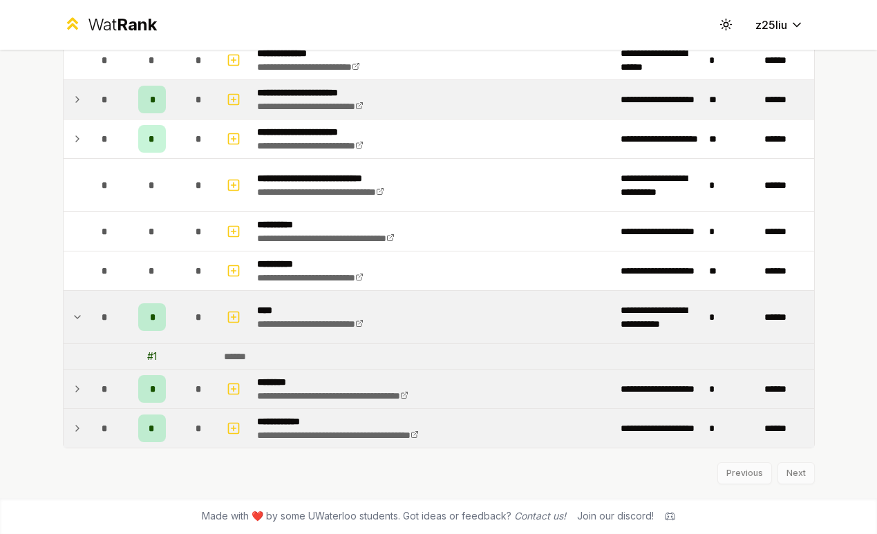
click at [79, 313] on icon at bounding box center [77, 317] width 11 height 17
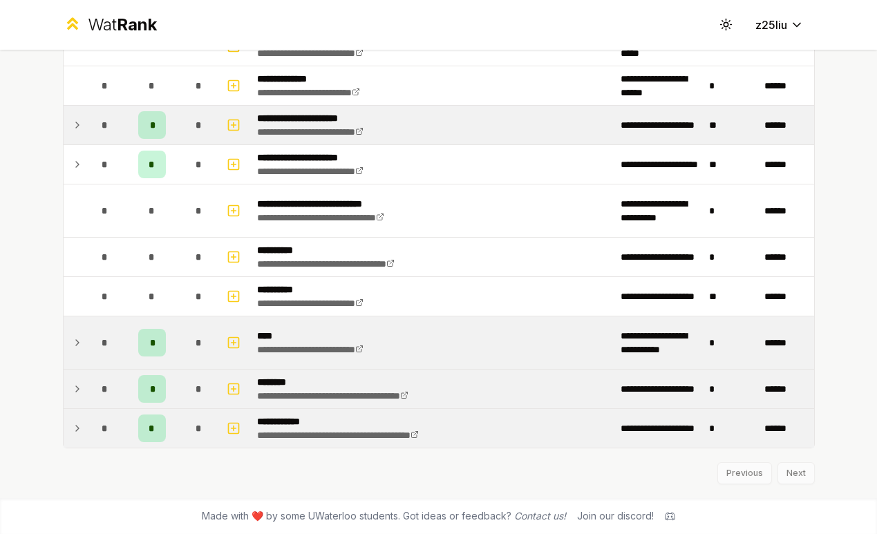
click at [94, 386] on div "*" at bounding box center [105, 389] width 28 height 28
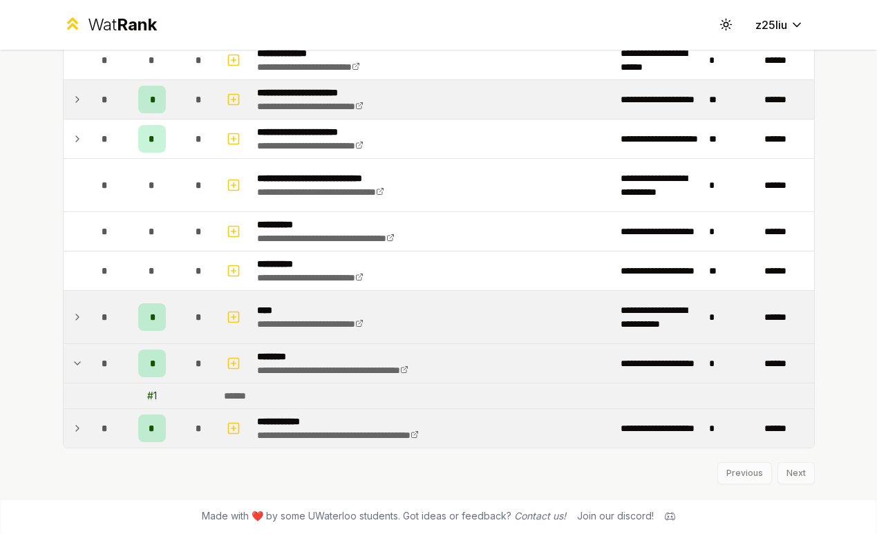
click at [95, 418] on div "*" at bounding box center [105, 429] width 28 height 28
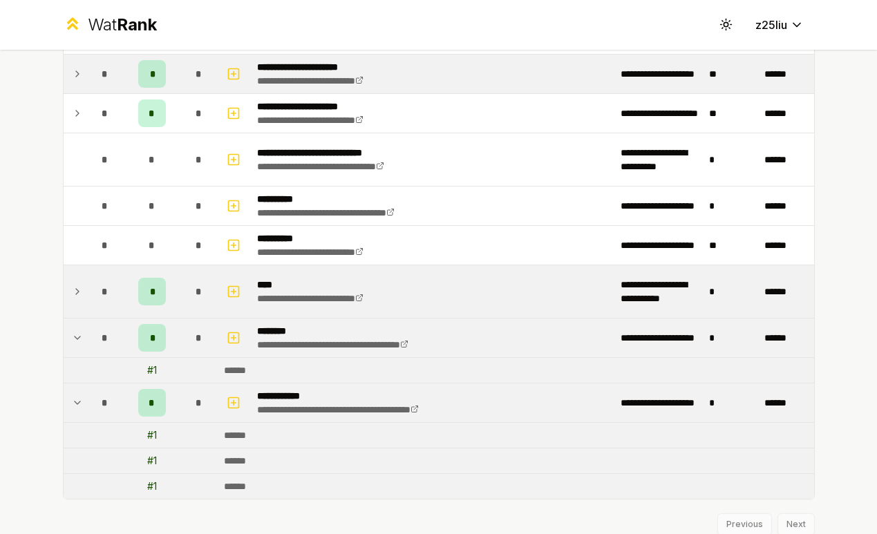
click at [87, 416] on td "*" at bounding box center [105, 403] width 39 height 39
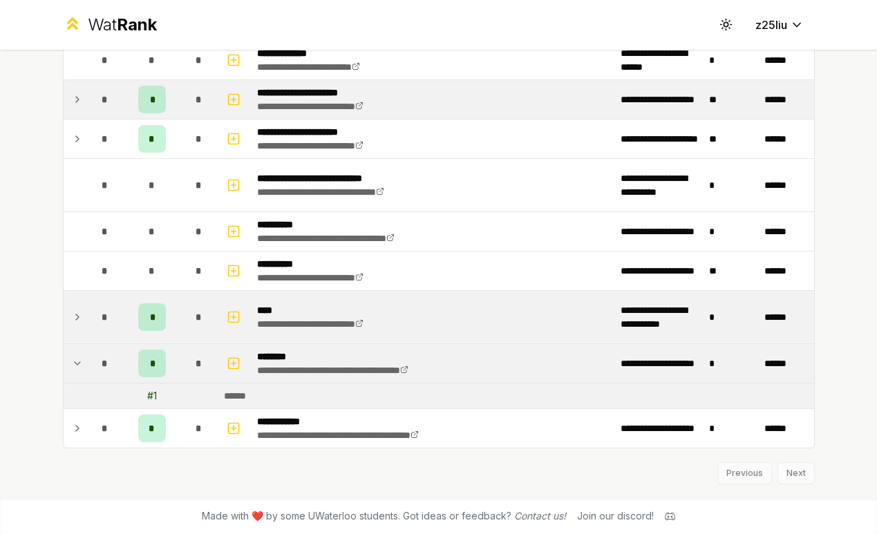
click at [79, 358] on icon at bounding box center [77, 363] width 11 height 17
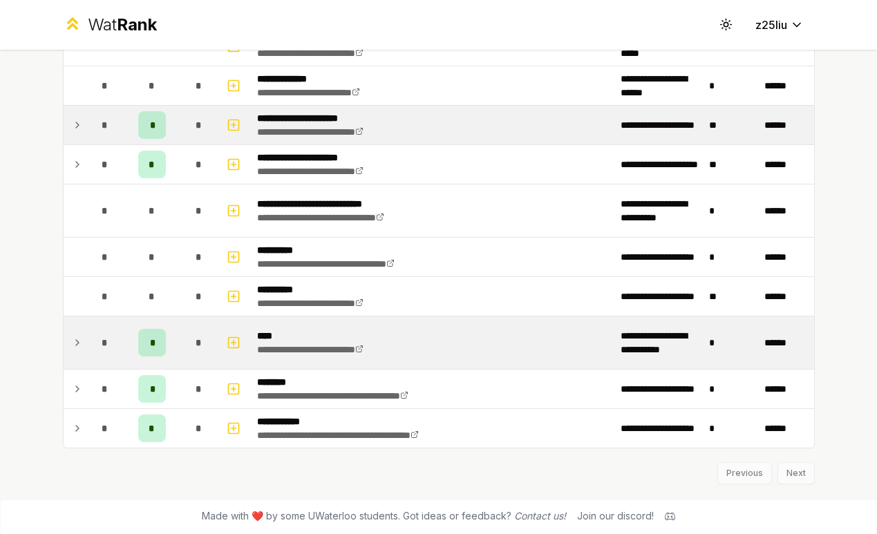
click at [86, 332] on td "*" at bounding box center [105, 343] width 39 height 53
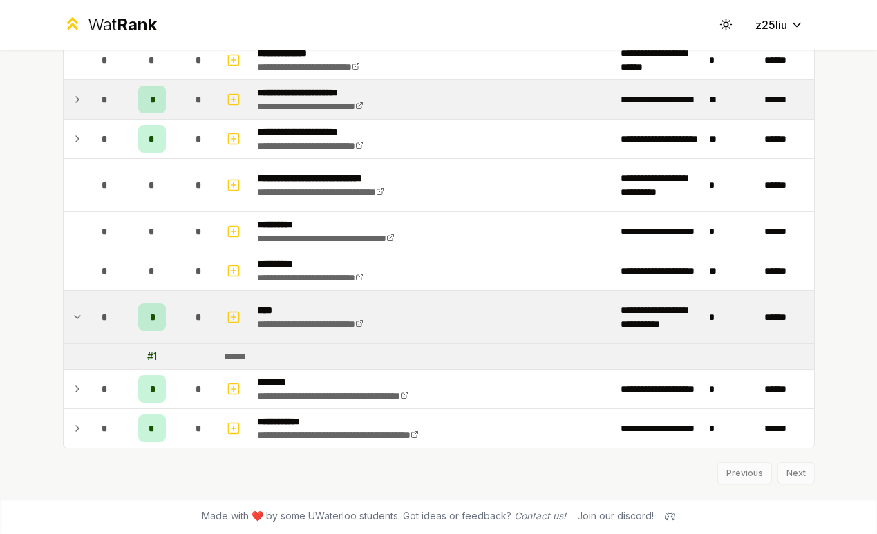
click at [86, 332] on td "*" at bounding box center [105, 317] width 39 height 53
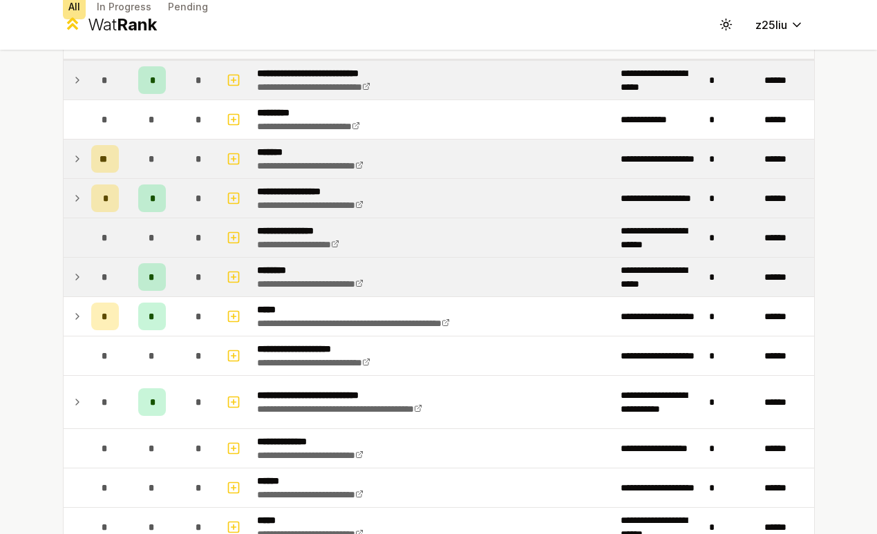
scroll to position [77, 0]
